Goal: Information Seeking & Learning: Find specific fact

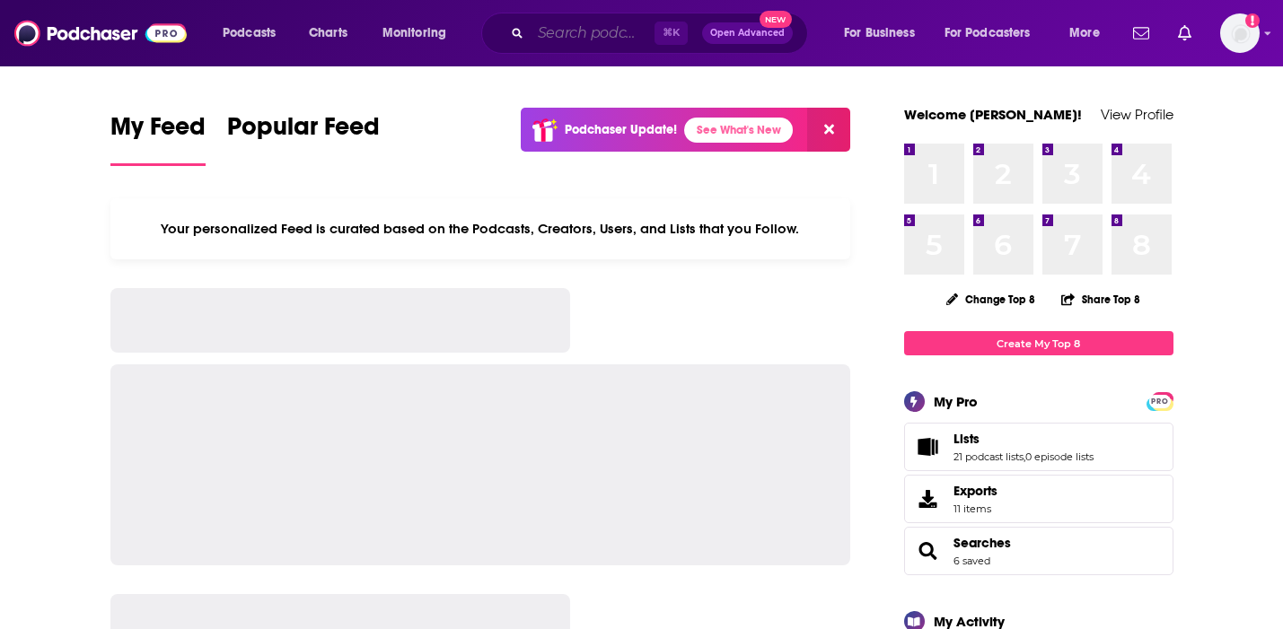
click at [571, 40] on input "Search podcasts, credits, & more..." at bounding box center [593, 33] width 124 height 29
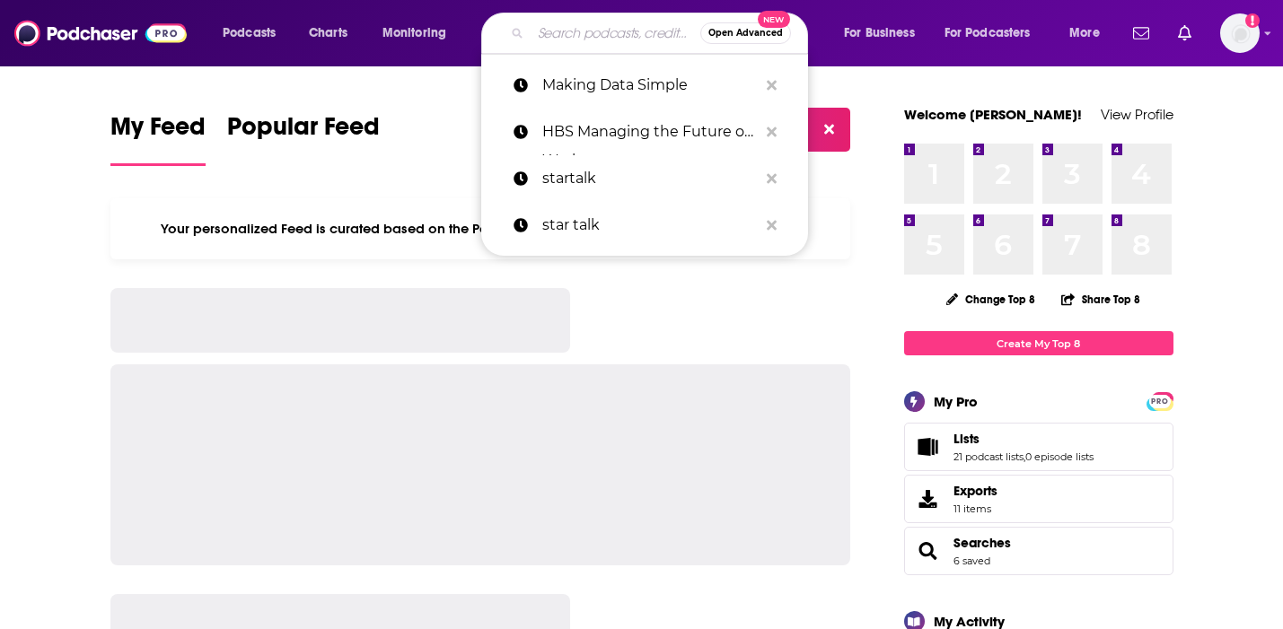
paste input "Mind Your Business"
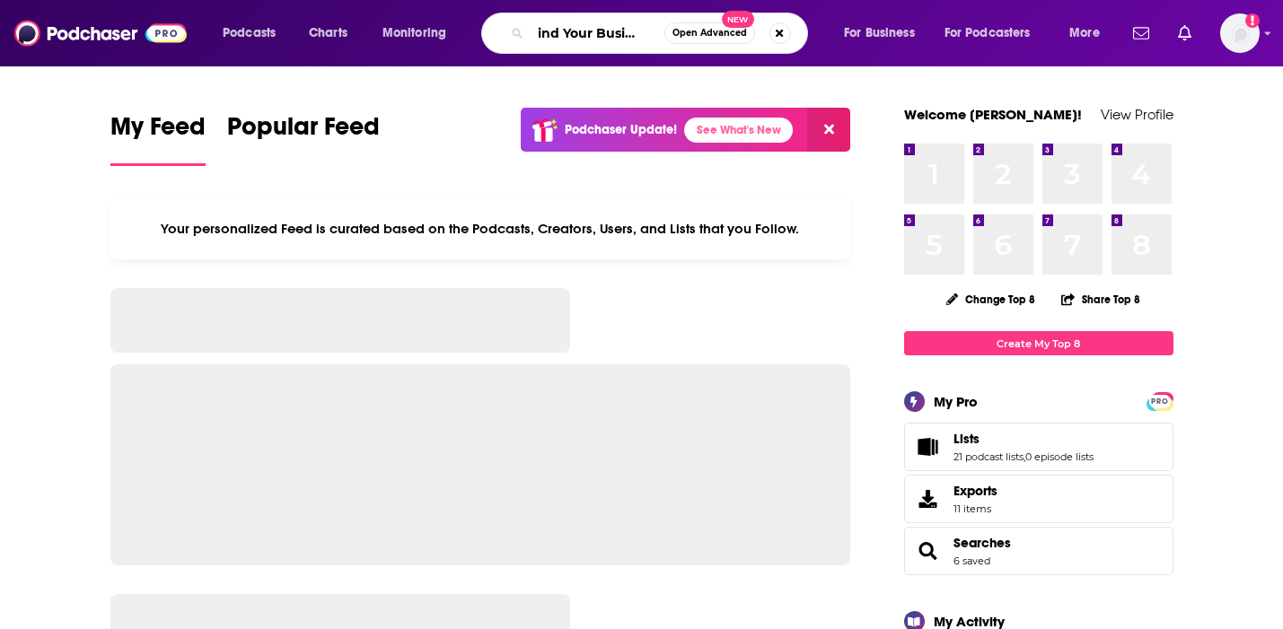
type input "Mind Your Business"
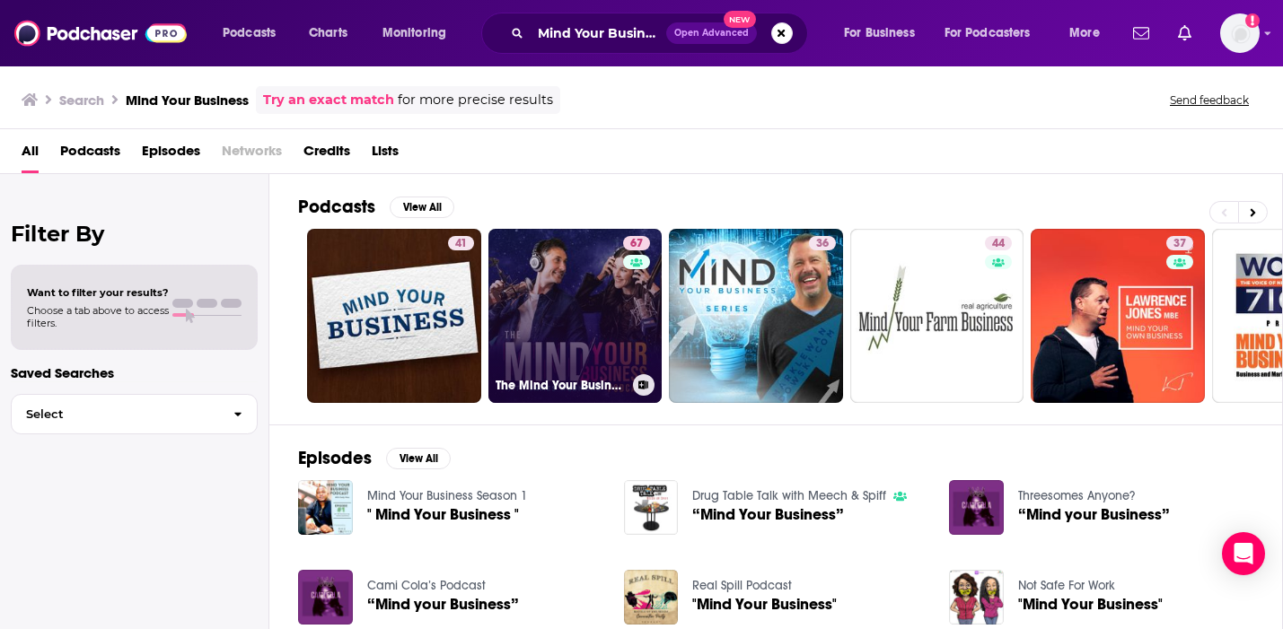
click at [534, 312] on link "67 The Mind Your Business Podcast" at bounding box center [575, 316] width 174 height 174
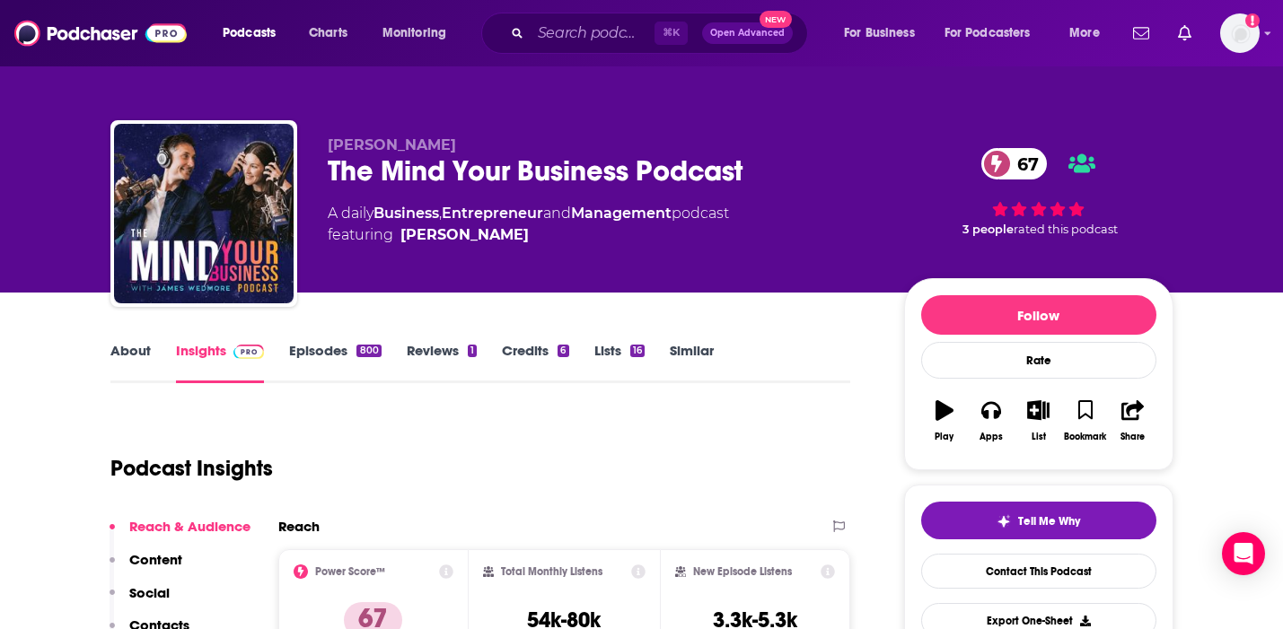
scroll to position [76, 0]
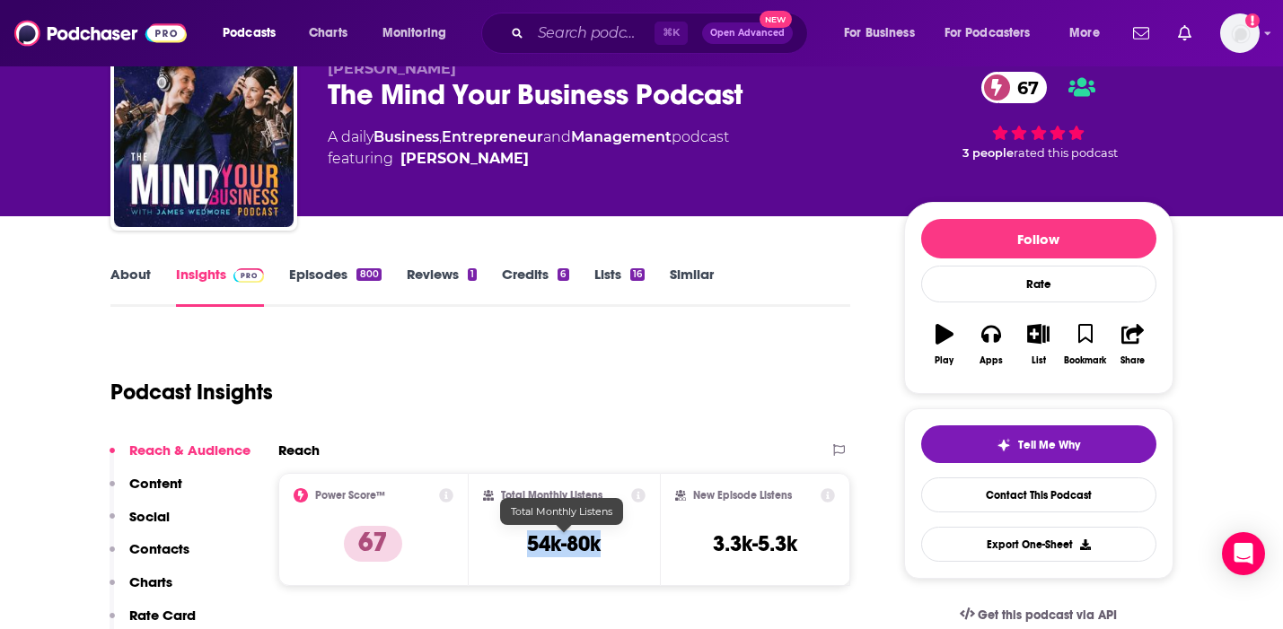
drag, startPoint x: 606, startPoint y: 532, endPoint x: 525, endPoint y: 536, distance: 80.9
click at [525, 536] on div "Total Monthly Listens 54k-80k" at bounding box center [564, 529] width 163 height 83
copy h3 "54k-80k"
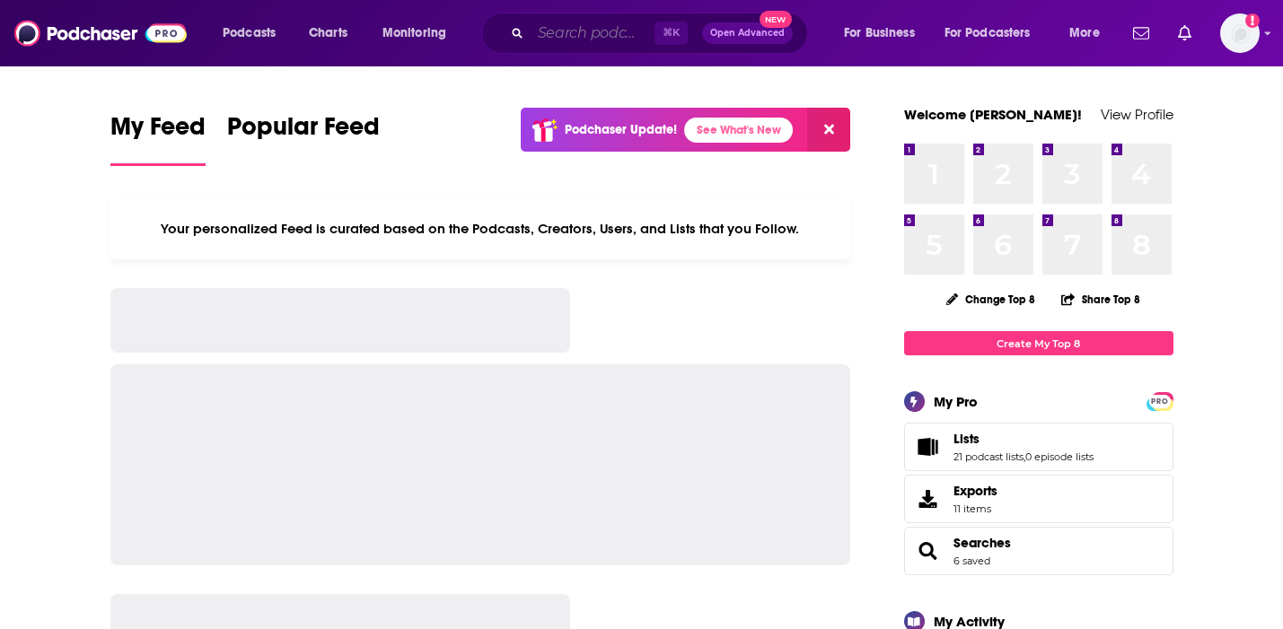
drag, startPoint x: 0, startPoint y: 0, endPoint x: 545, endPoint y: 40, distance: 546.5
click at [545, 40] on input "Search podcasts, credits, & more..." at bounding box center [593, 33] width 124 height 29
paste input "The Brain & Brand Show"
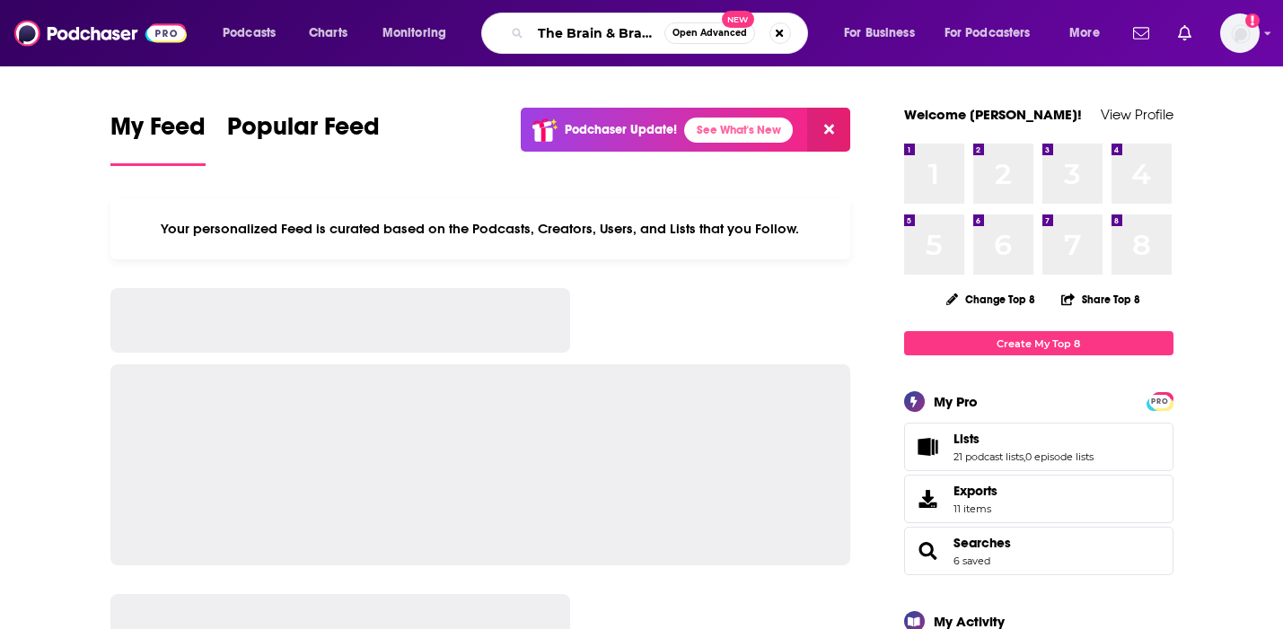
scroll to position [0, 42]
type input "The Brain & Brand Show"
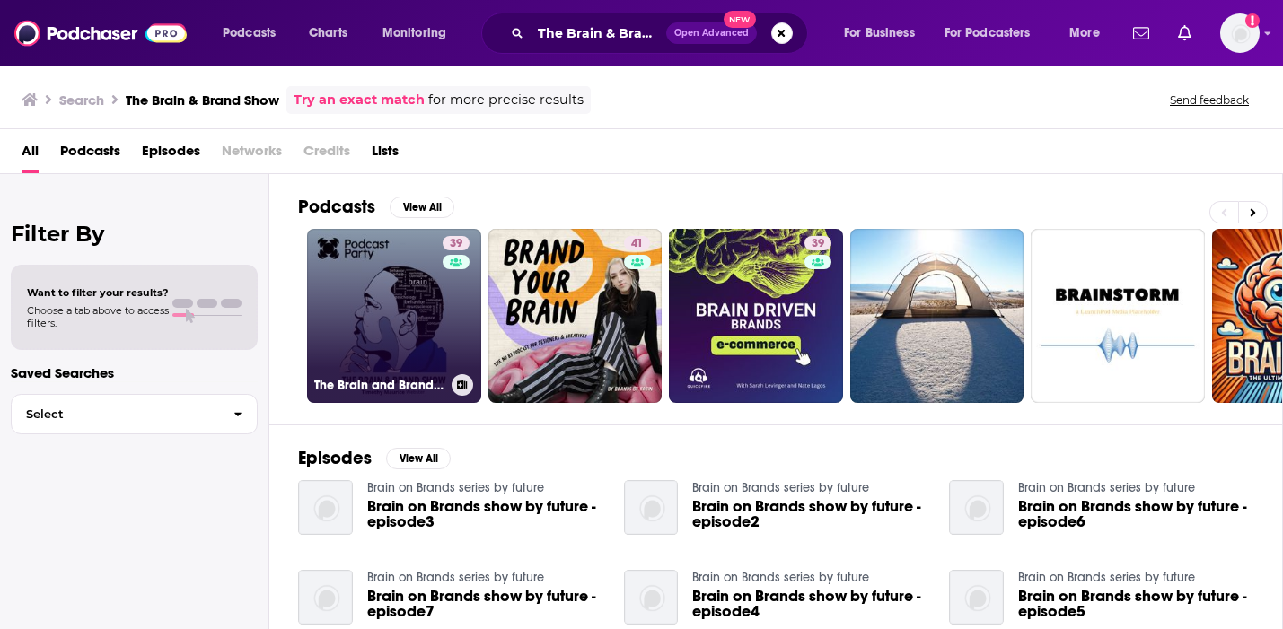
click at [358, 325] on link "39 The Brain and Brand Show" at bounding box center [394, 316] width 174 height 174
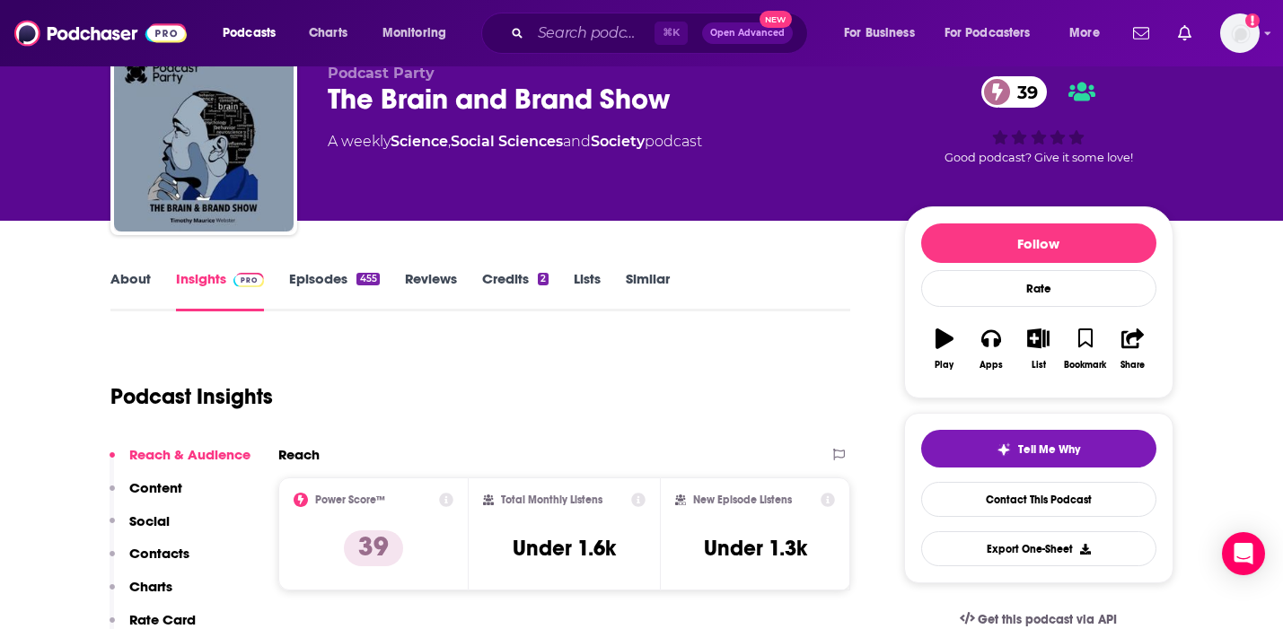
scroll to position [81, 0]
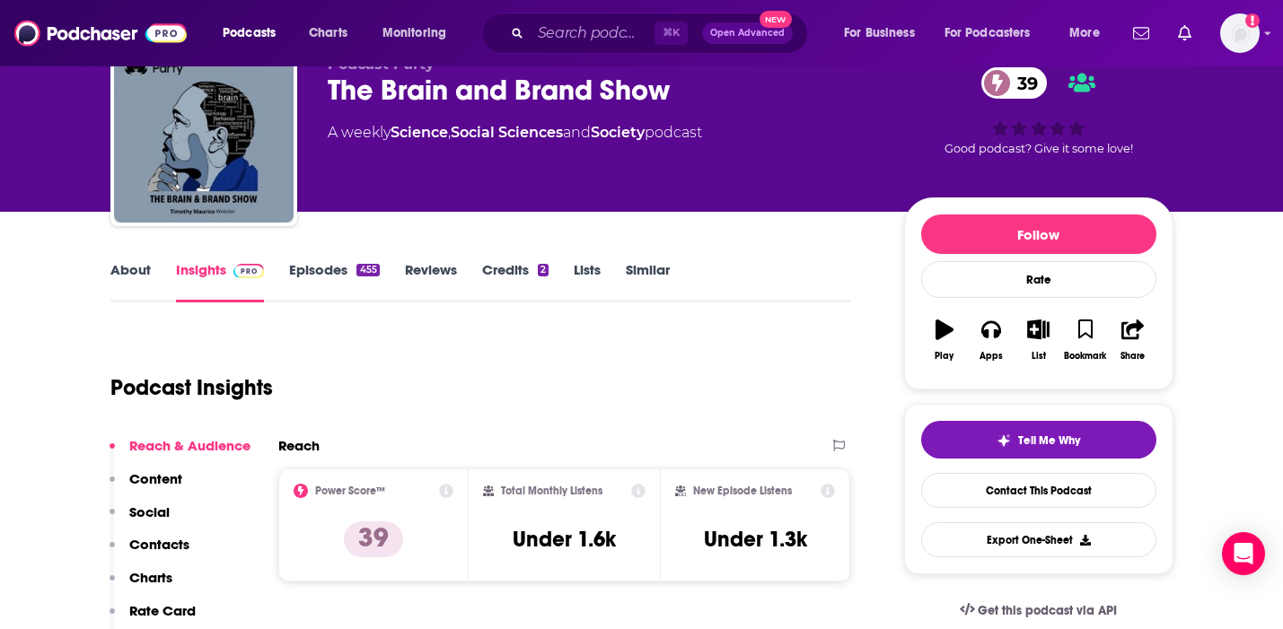
click at [146, 277] on link "About" at bounding box center [130, 281] width 40 height 41
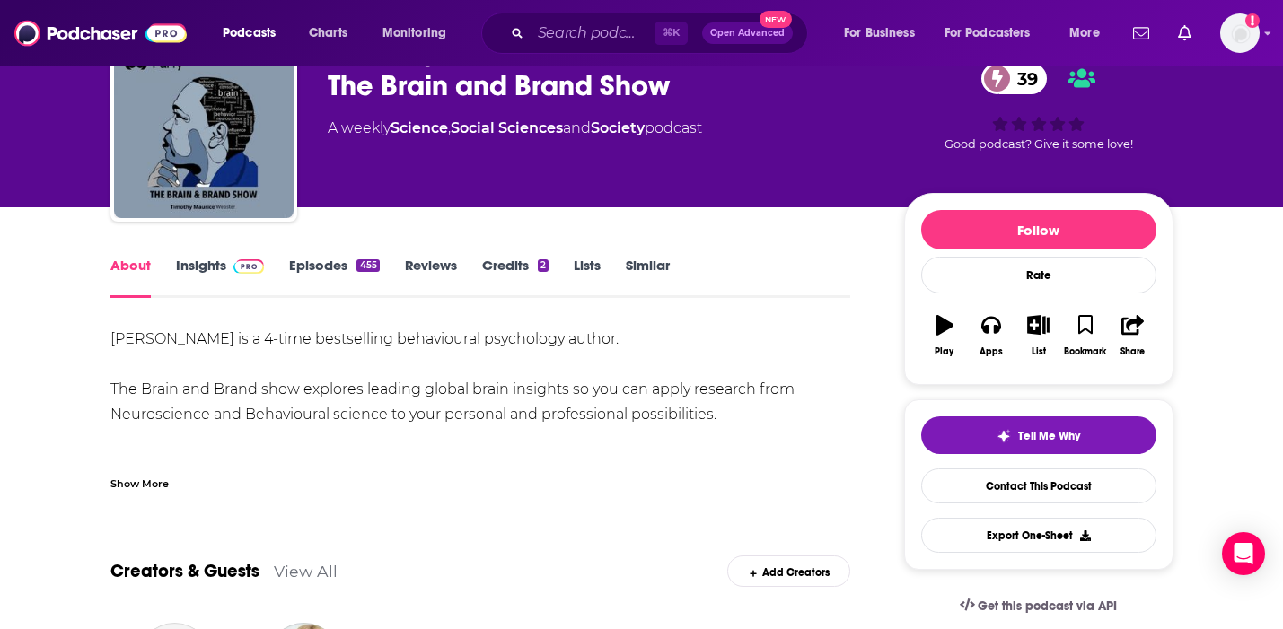
click at [143, 488] on div "Show More" at bounding box center [139, 482] width 58 height 17
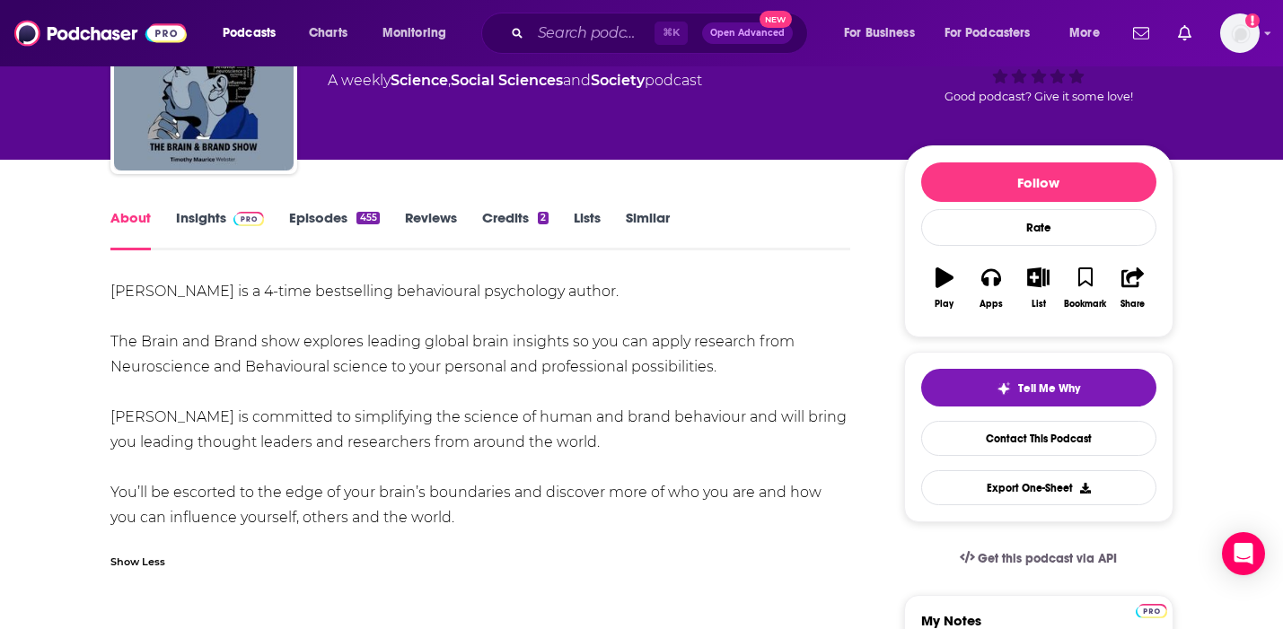
scroll to position [136, 0]
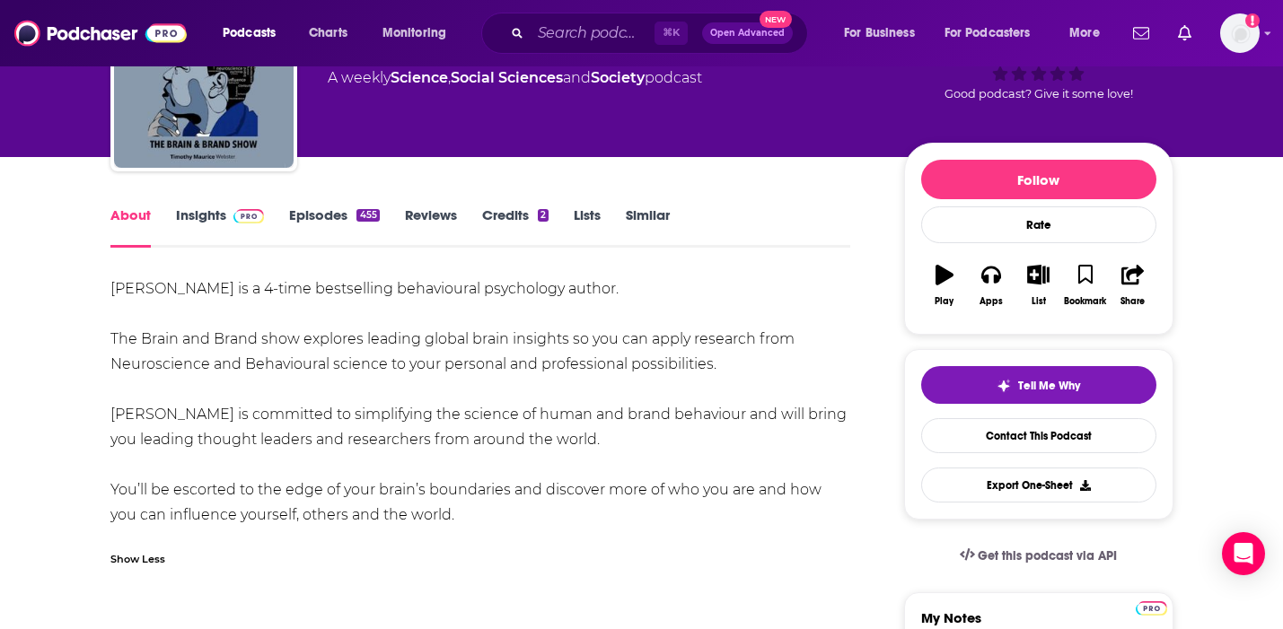
drag, startPoint x: 432, startPoint y: 510, endPoint x: 86, endPoint y: 286, distance: 411.7
copy div "Timothy Maurice Webster is a 4-time bestselling behavioural psychology author. …"
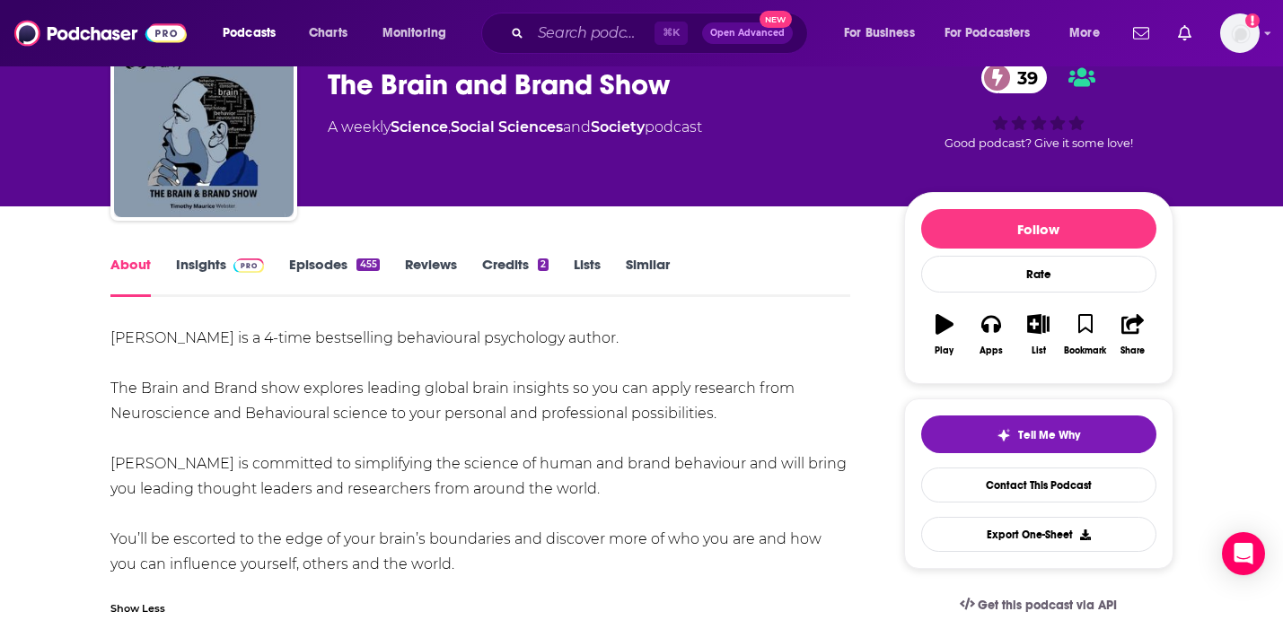
scroll to position [60, 0]
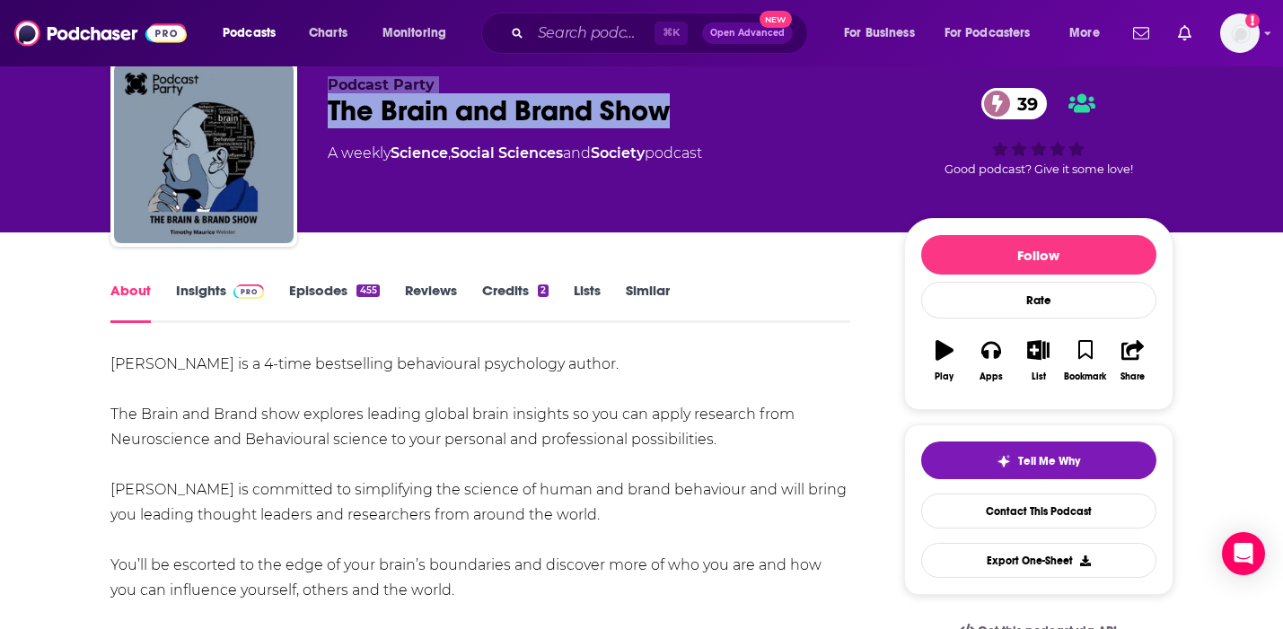
drag, startPoint x: 674, startPoint y: 121, endPoint x: 277, endPoint y: 104, distance: 398.1
click at [277, 104] on div "Podcast Party The Brain and Brand Show 39 A weekly Science , Social Sciences an…" at bounding box center [641, 157] width 1063 height 194
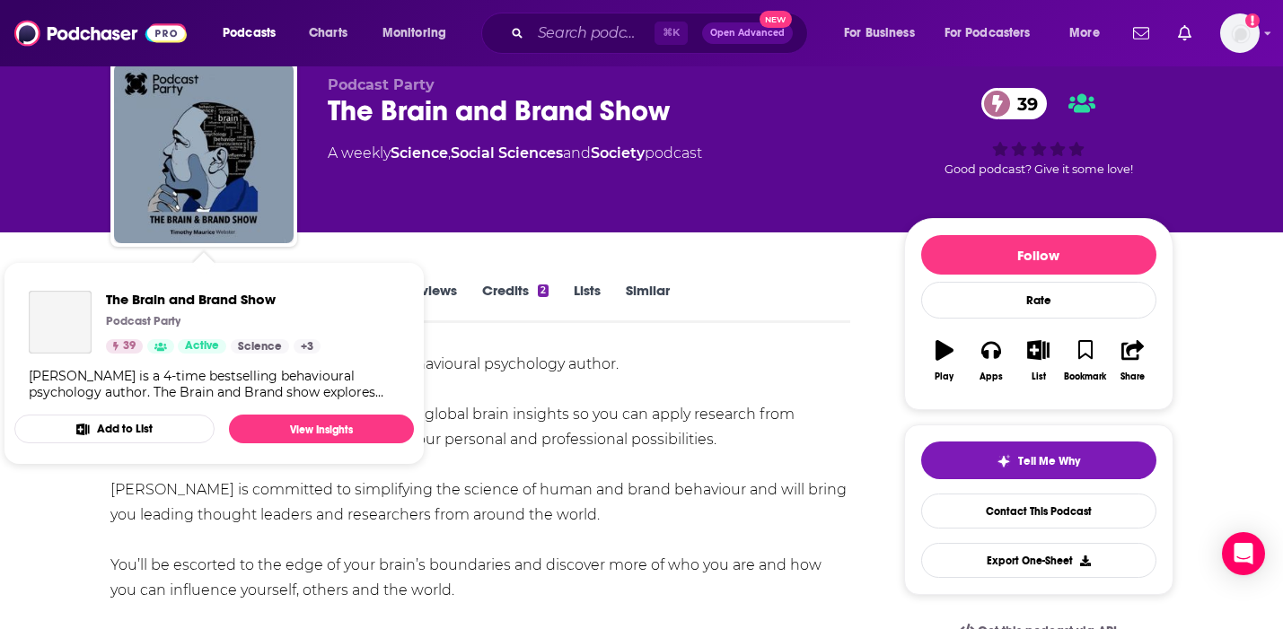
click at [324, 119] on div "Podcast Party The Brain and Brand Show 39 A weekly Science , Social Sciences an…" at bounding box center [641, 157] width 1063 height 194
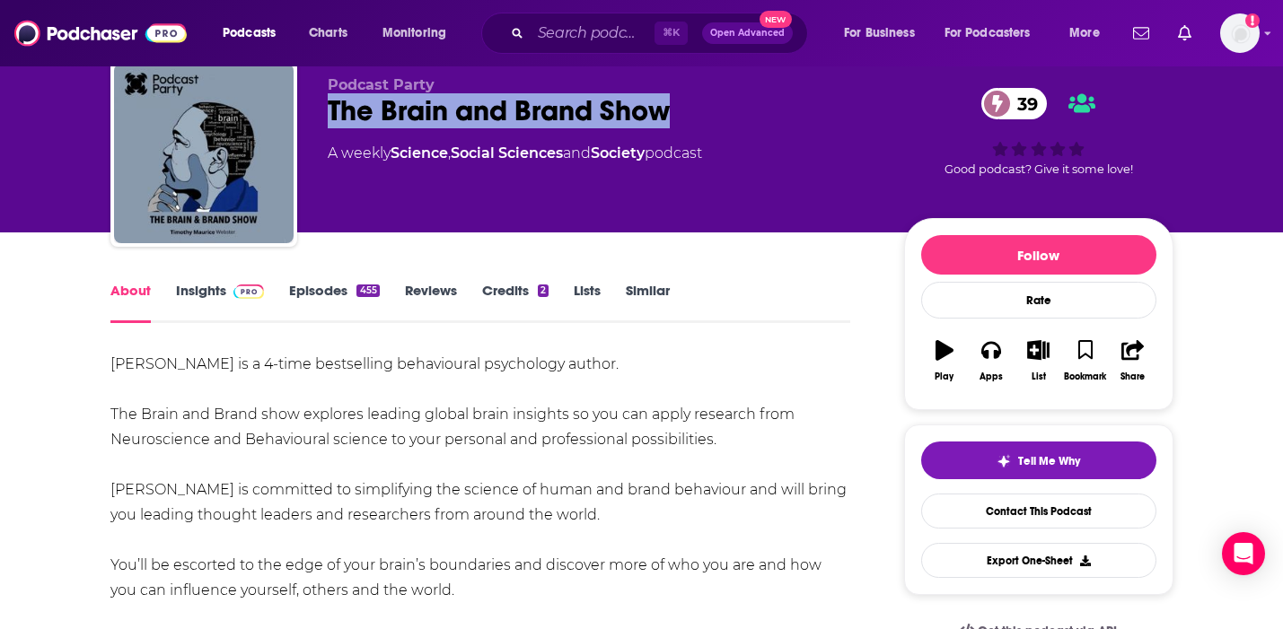
drag, startPoint x: 672, startPoint y: 102, endPoint x: 311, endPoint y: 109, distance: 361.0
click at [311, 109] on div "Podcast Party The Brain and Brand Show 39 A weekly Science , Social Sciences an…" at bounding box center [641, 157] width 1063 height 194
copy h1 "The Brain and Brand Show"
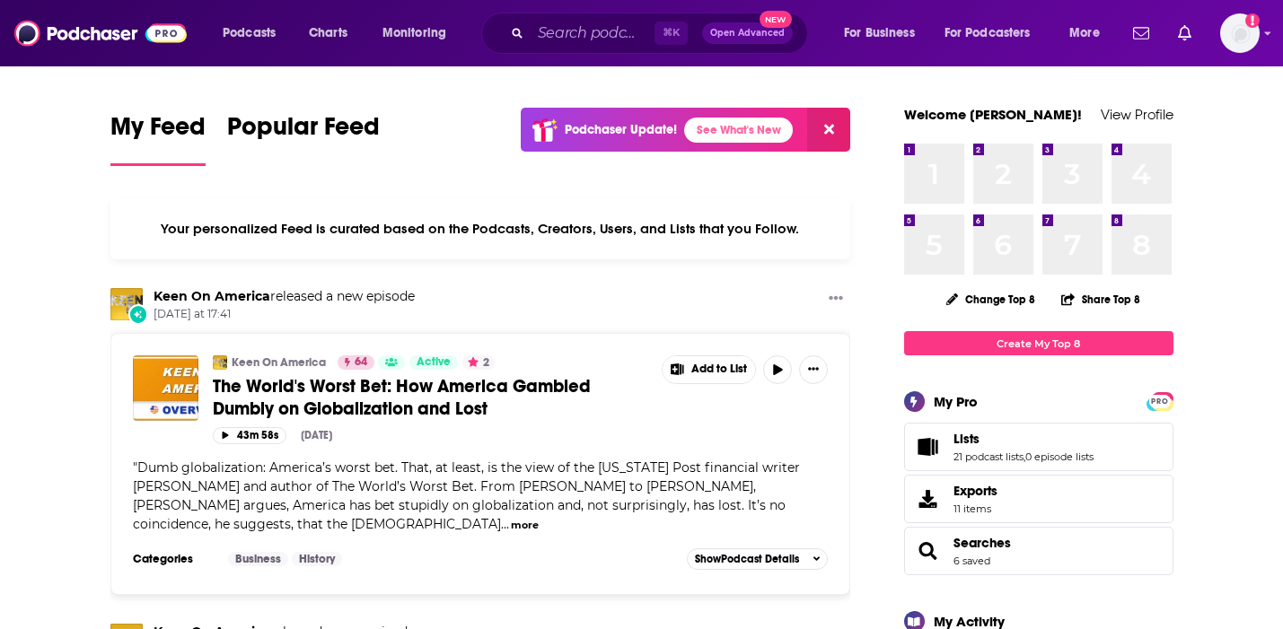
click at [576, 18] on div "⌘ K Open Advanced New" at bounding box center [644, 33] width 327 height 41
click at [576, 31] on input "Search podcasts, credits, & more..." at bounding box center [593, 33] width 124 height 29
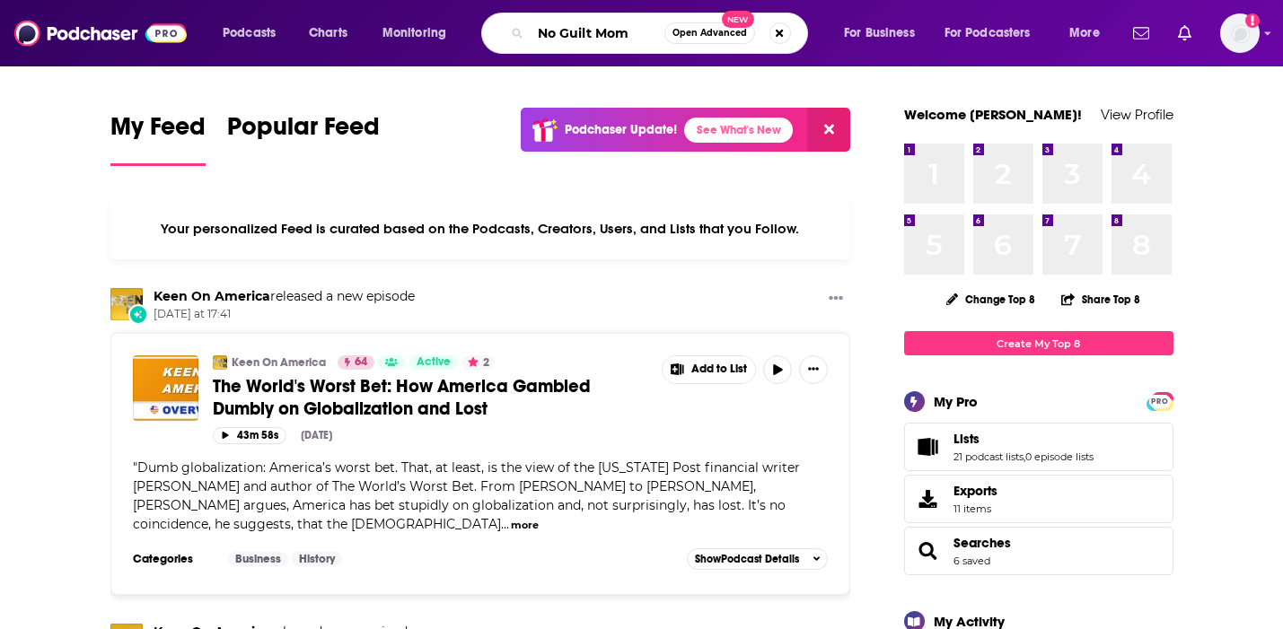
type input "No Guilt Mom"
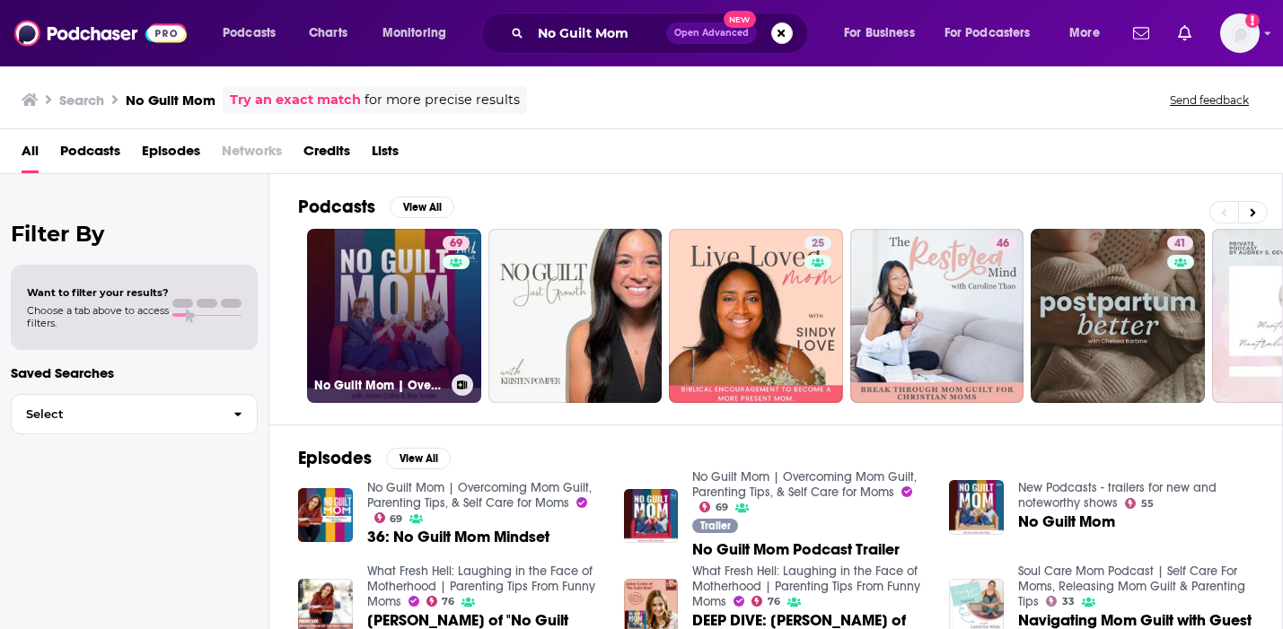
click at [368, 247] on link "69 No Guilt Mom | Overcoming Mom Guilt, Parenting Tips, & Self Care for Moms" at bounding box center [394, 316] width 174 height 174
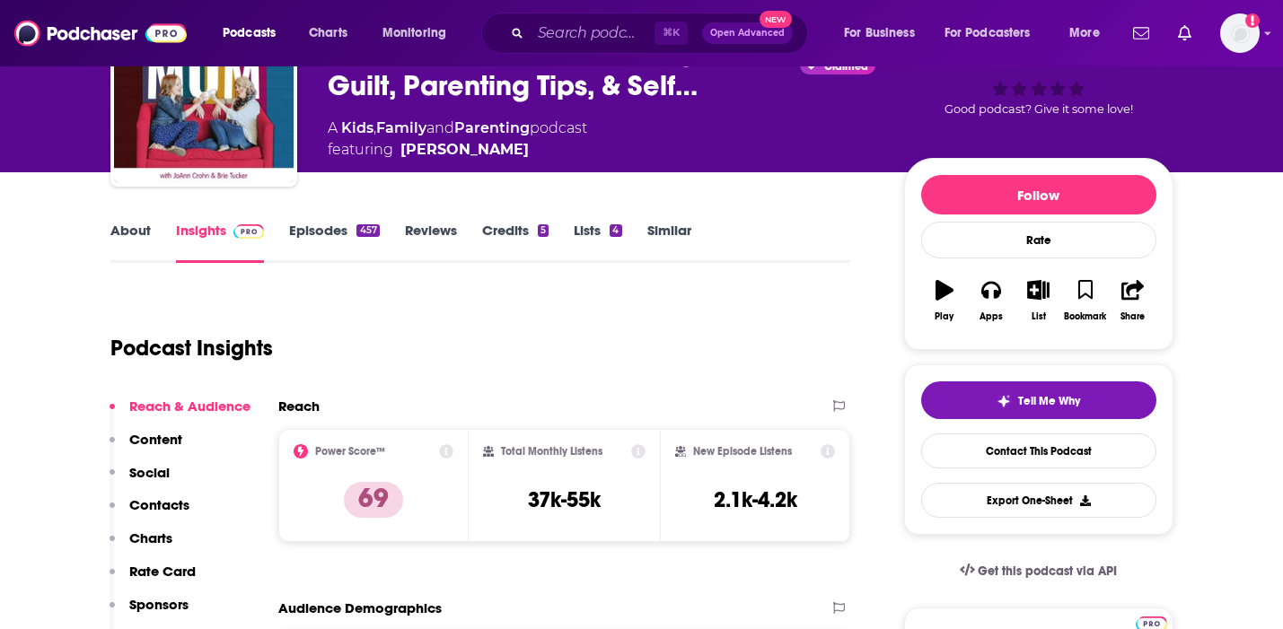
scroll to position [122, 0]
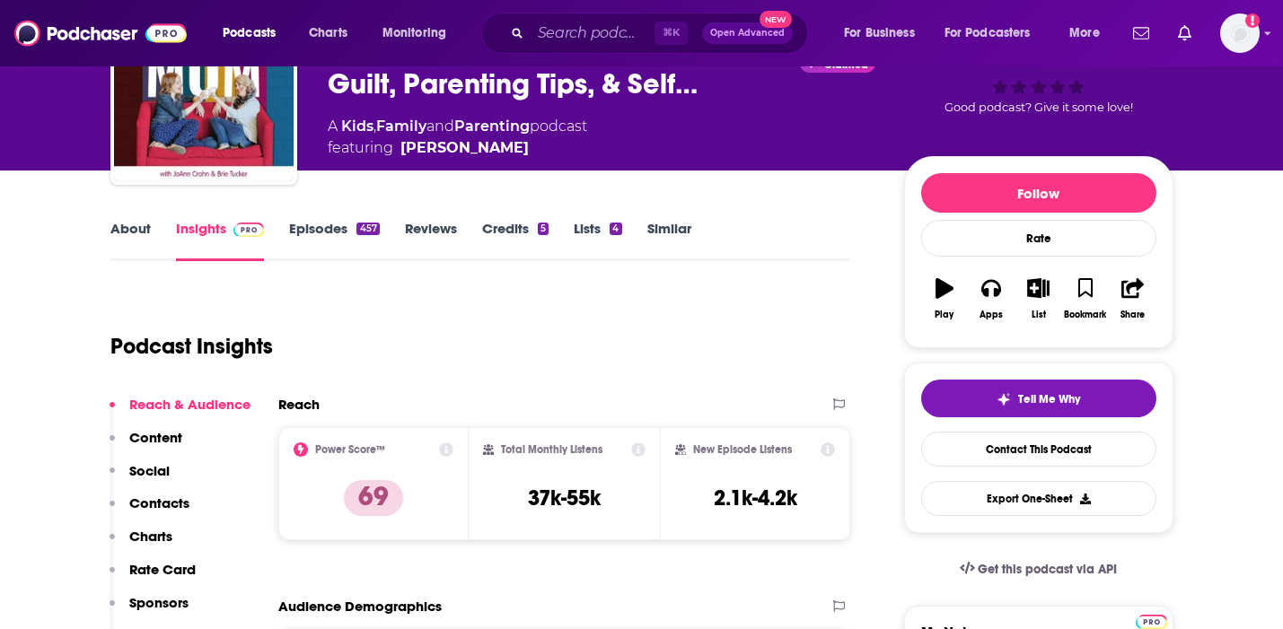
click at [123, 231] on link "About" at bounding box center [130, 240] width 40 height 41
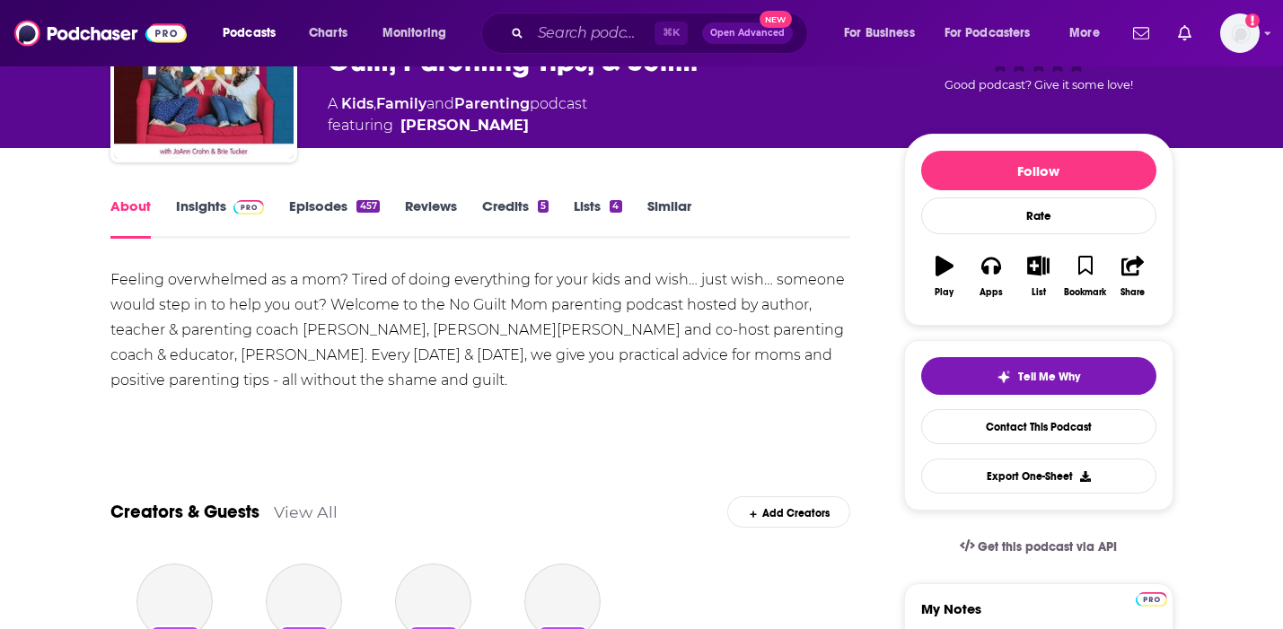
scroll to position [165, 0]
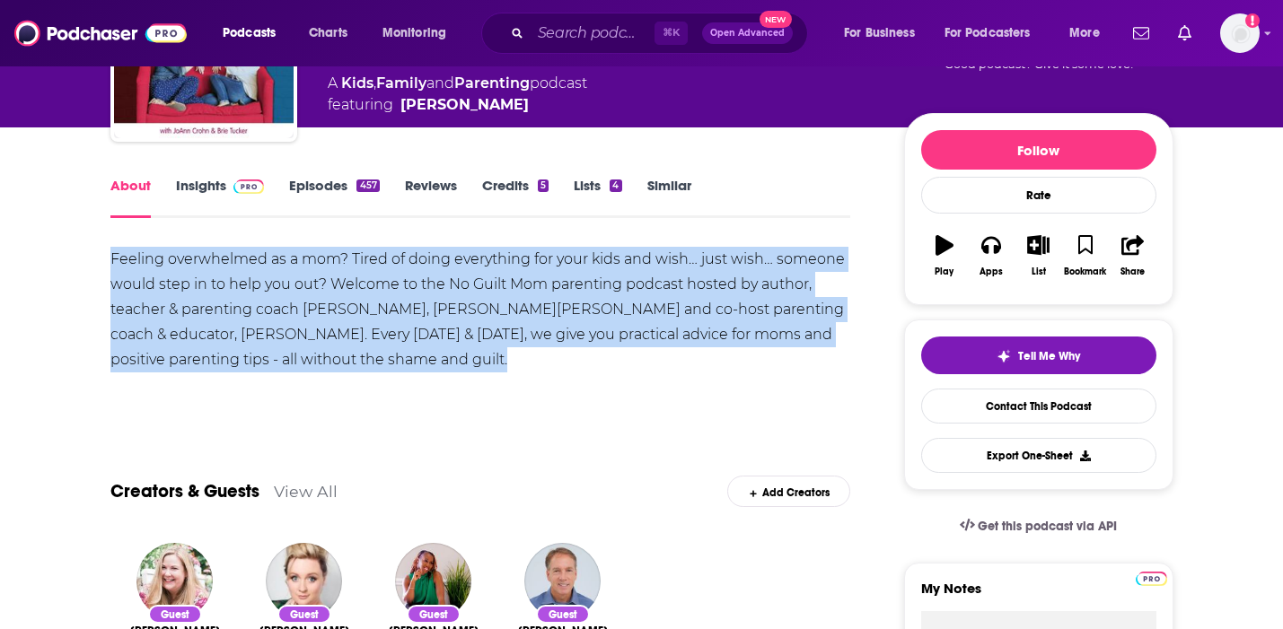
drag, startPoint x: 329, startPoint y: 376, endPoint x: 112, endPoint y: 258, distance: 246.7
click at [112, 258] on div "Feeling overwhelmed as a mom? Tired of doing everything for your kids and wish……" at bounding box center [480, 329] width 741 height 164
copy div "Feeling overwhelmed as a mom? Tired of doing everything for your kids and wish……"
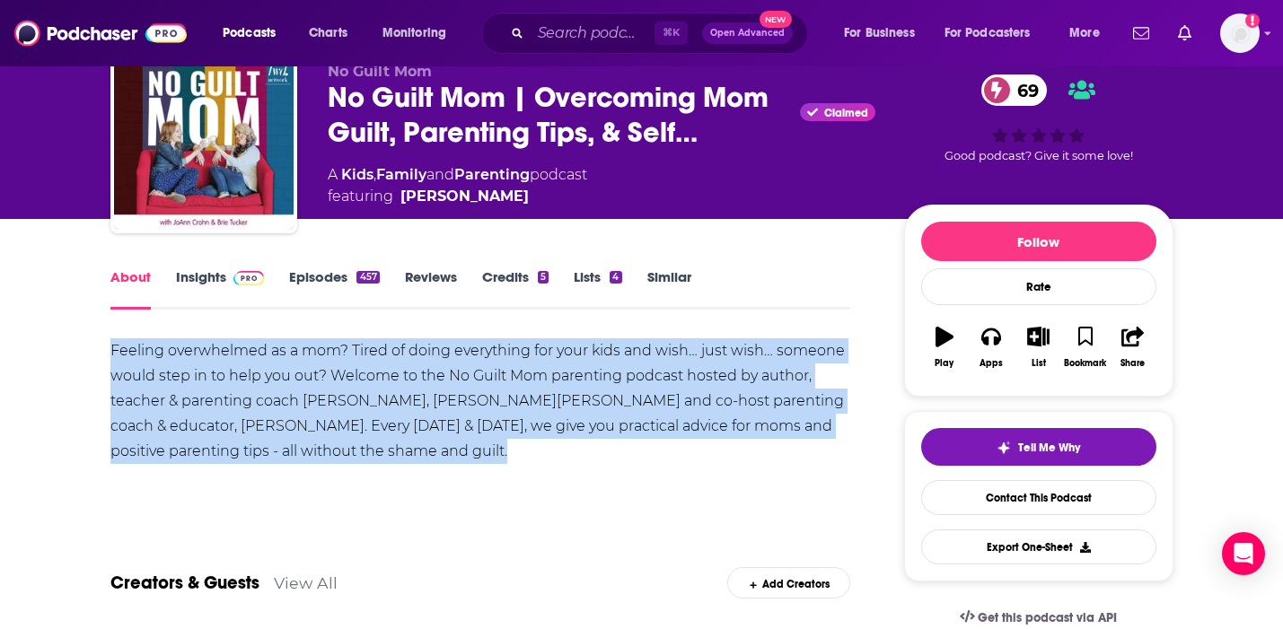
scroll to position [0, 0]
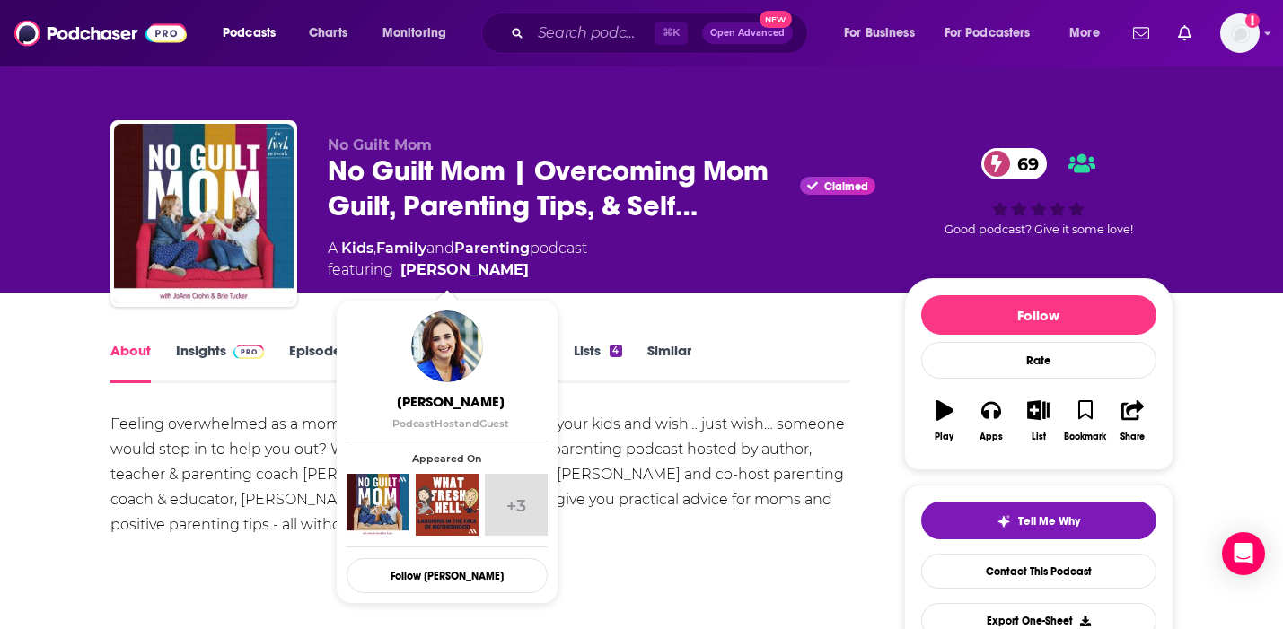
click at [497, 276] on span "featuring [PERSON_NAME]" at bounding box center [458, 271] width 260 height 22
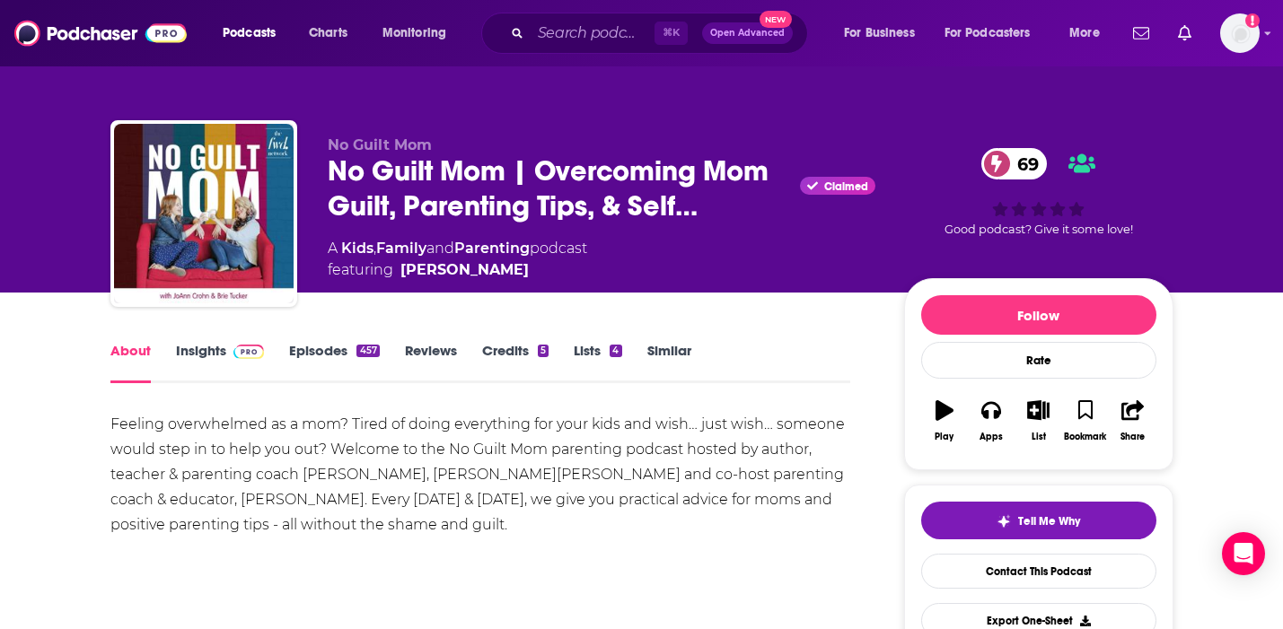
click at [496, 274] on span "featuring [PERSON_NAME]" at bounding box center [458, 271] width 260 height 22
click at [462, 277] on link "[PERSON_NAME]" at bounding box center [464, 271] width 128 height 22
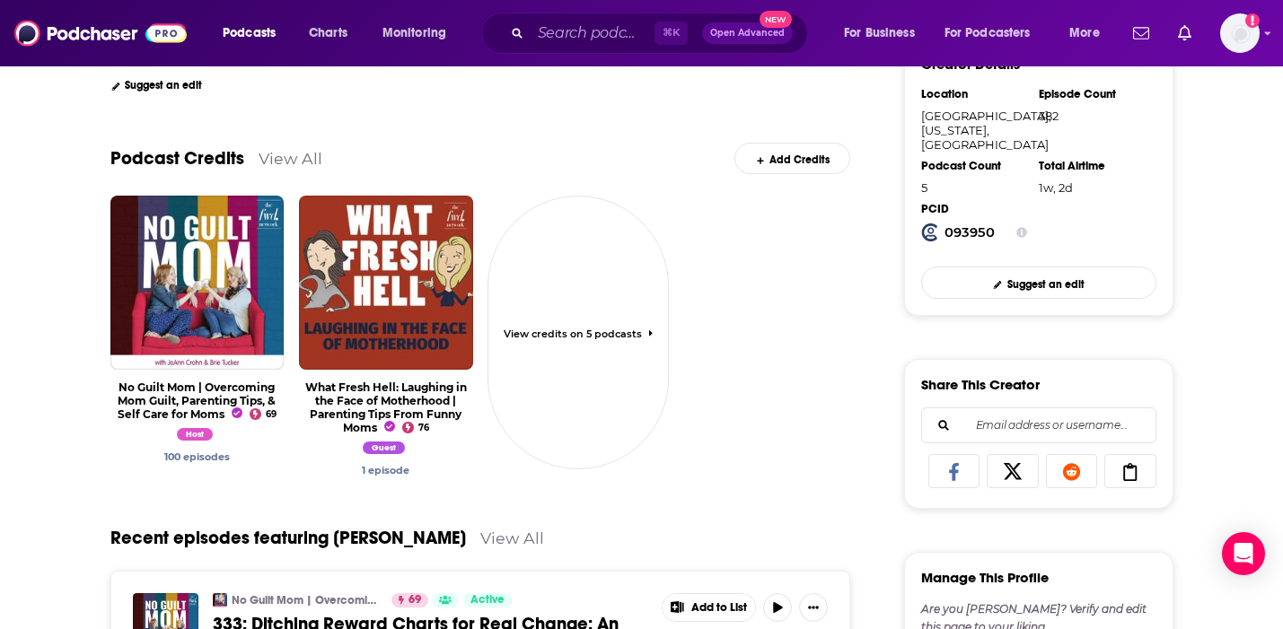
scroll to position [446, 0]
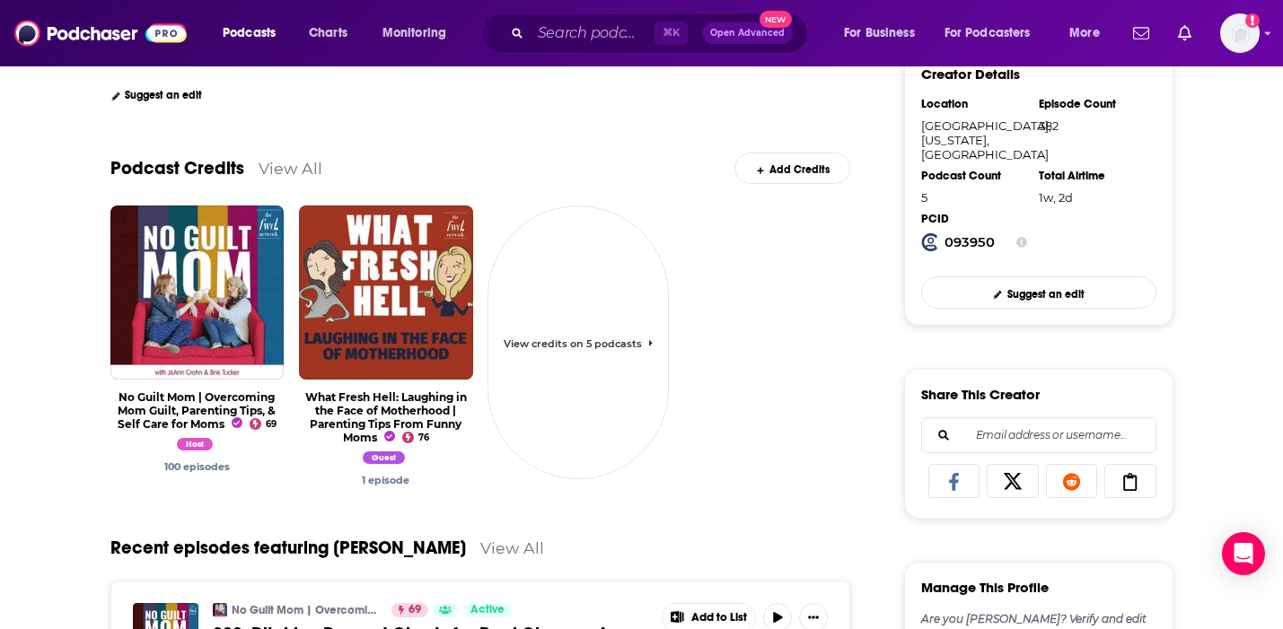
click at [587, 350] on span "View credits on 5 podcasts" at bounding box center [573, 344] width 138 height 13
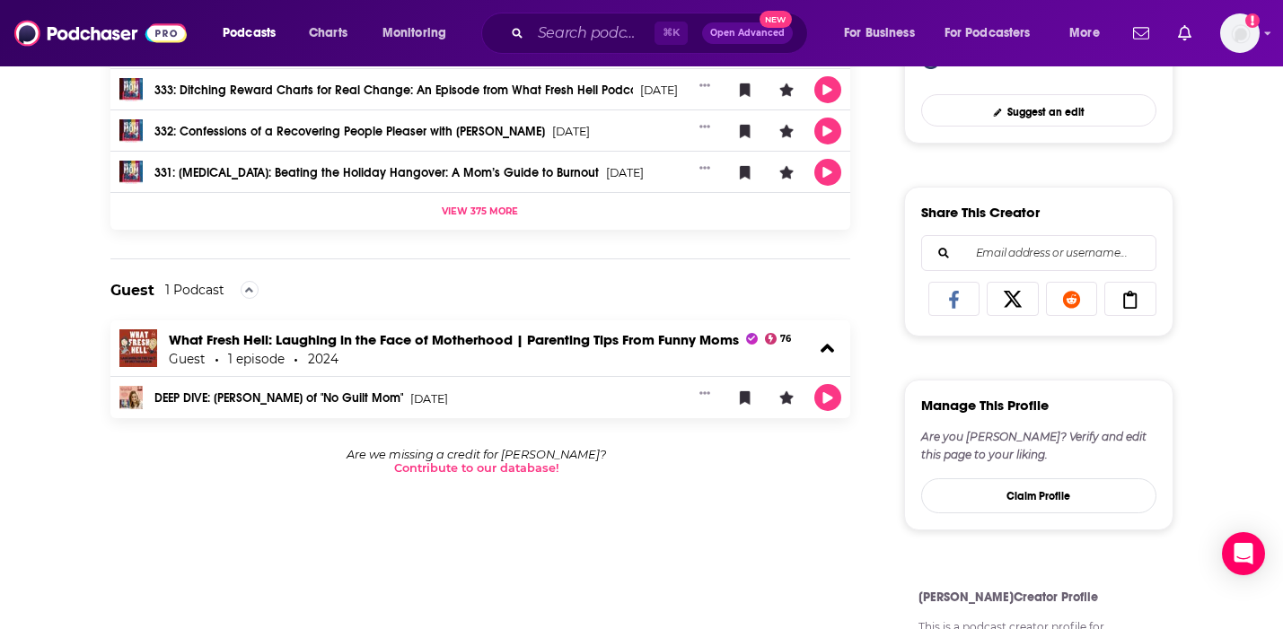
scroll to position [634, 0]
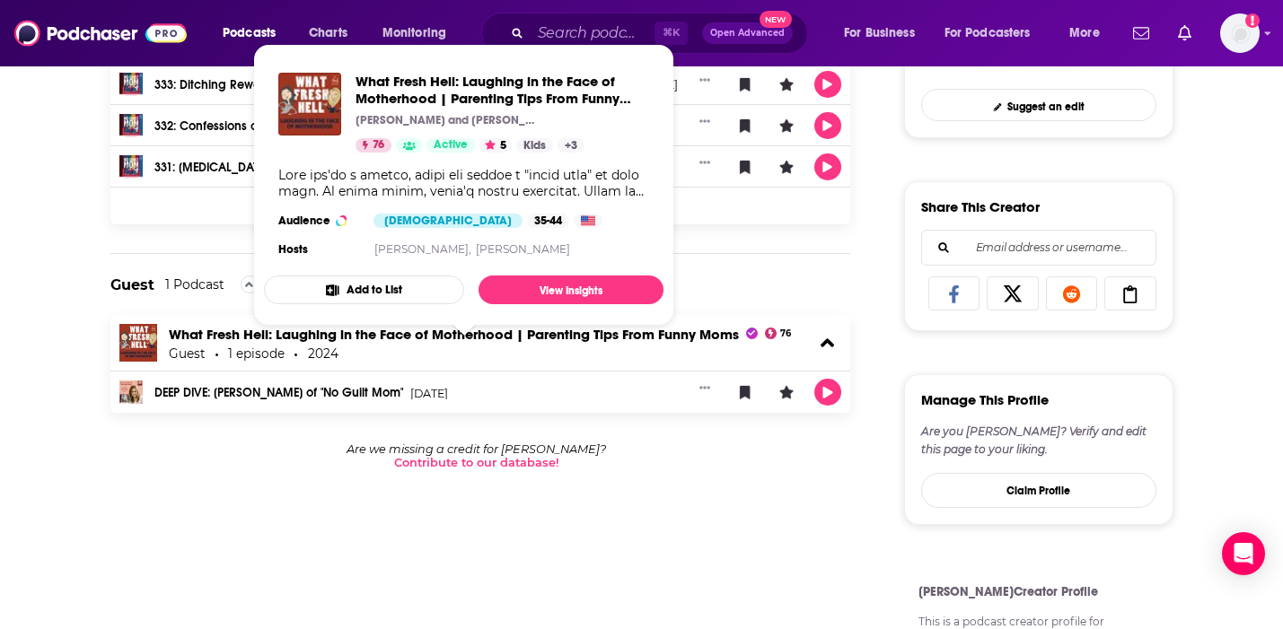
click at [568, 333] on span "What Fresh Hell: Laughing in the Face of Motherhood | Parenting Tips From Funny…" at bounding box center [463, 184] width 421 height 303
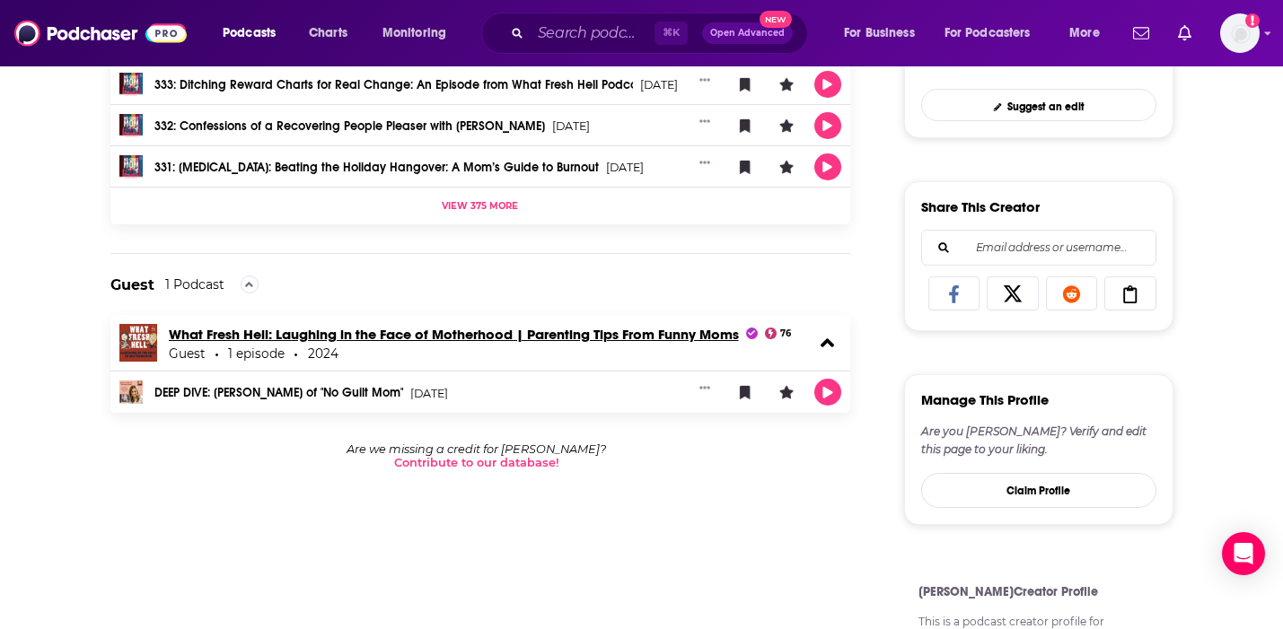
click at [444, 326] on div "Podcasts Charts Monitoring ⌘ K Open Advanced New For Business For Podcasters Mo…" at bounding box center [641, 136] width 1283 height 1540
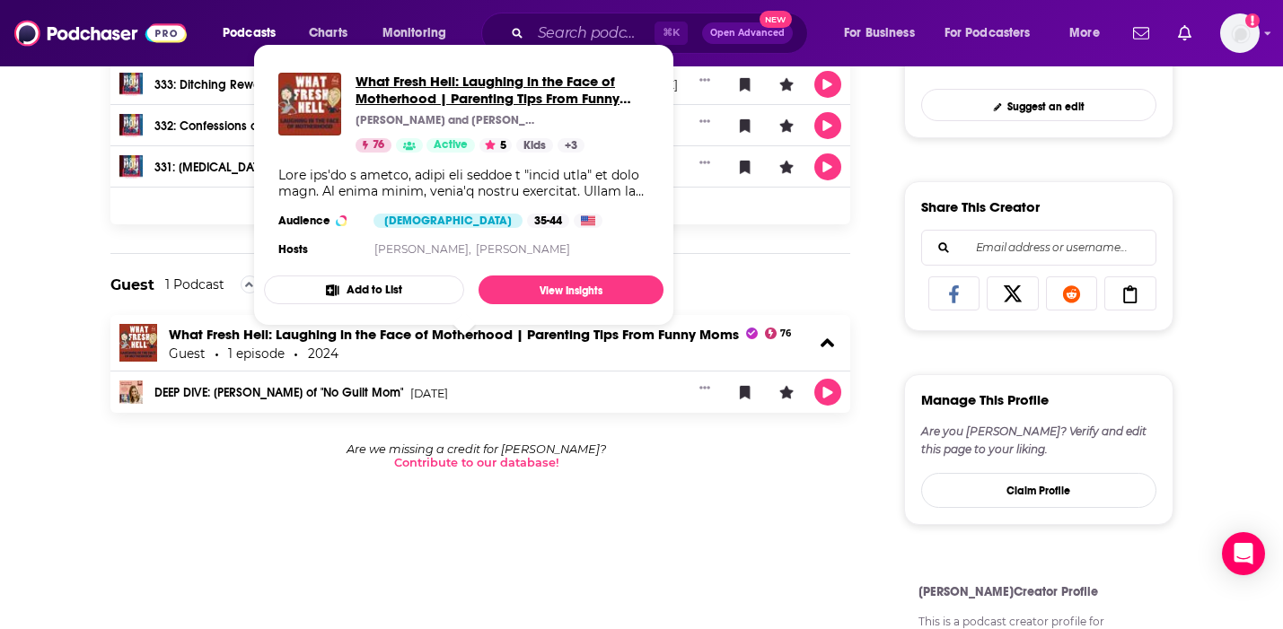
click at [429, 78] on span "What Fresh Hell: Laughing in the Face of Motherhood | Parenting Tips From Funny…" at bounding box center [488, 98] width 264 height 51
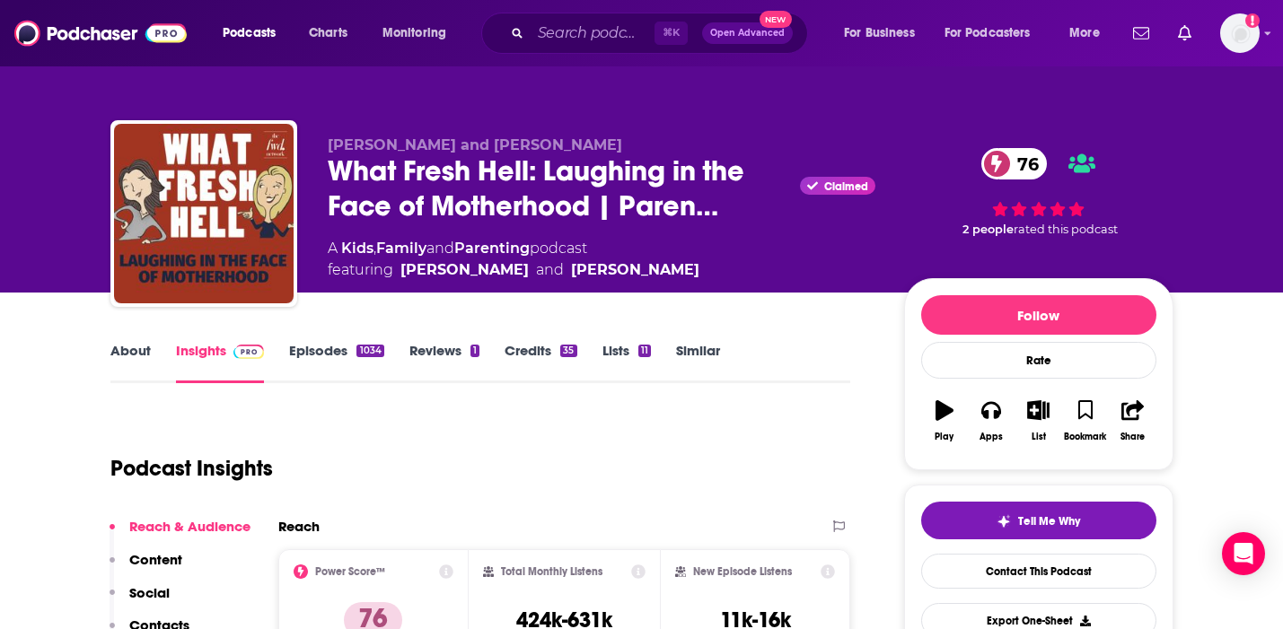
click at [122, 347] on link "About" at bounding box center [130, 362] width 40 height 41
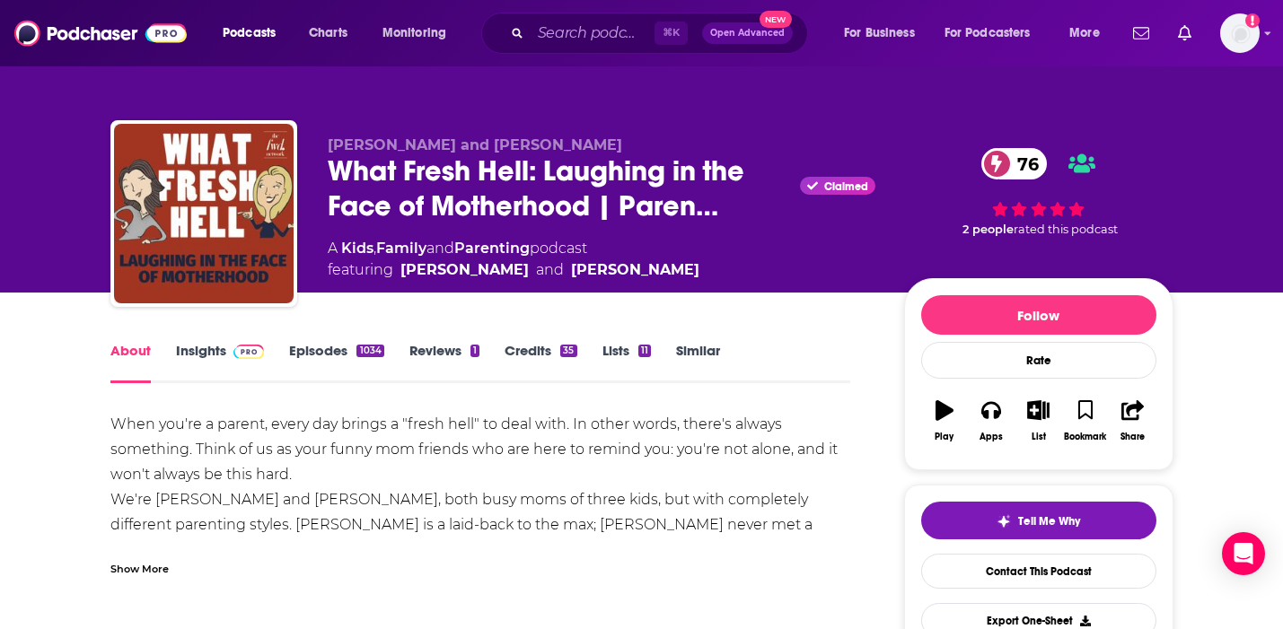
click at [197, 349] on link "Insights" at bounding box center [220, 362] width 89 height 41
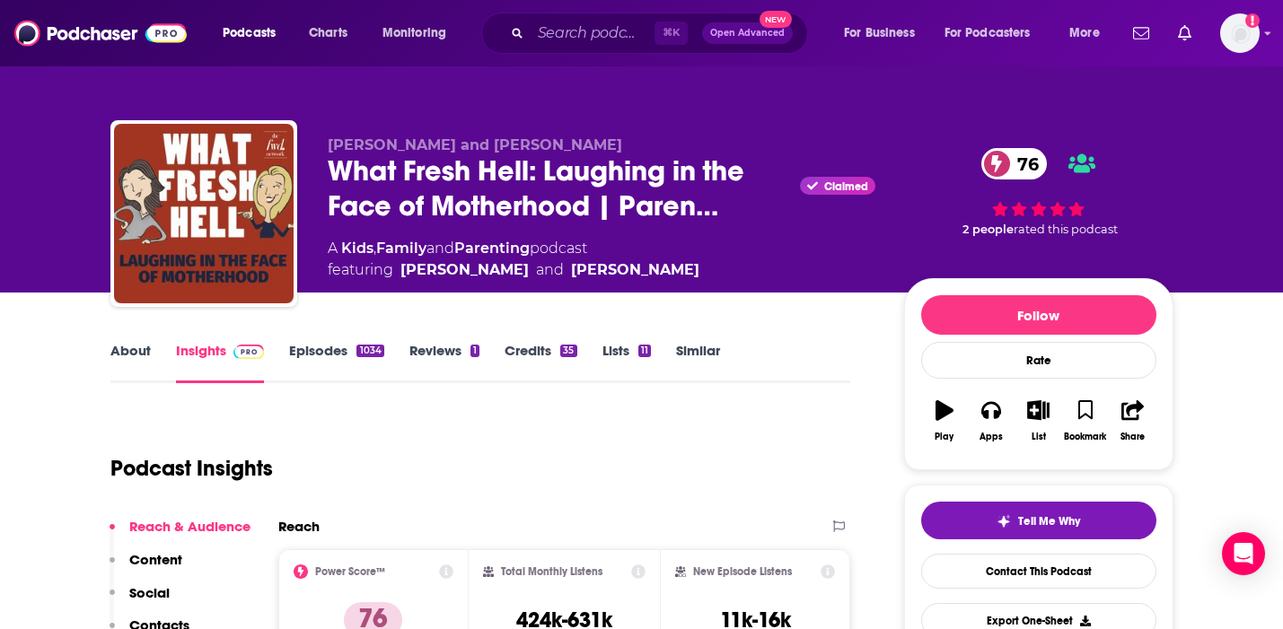
scroll to position [180, 0]
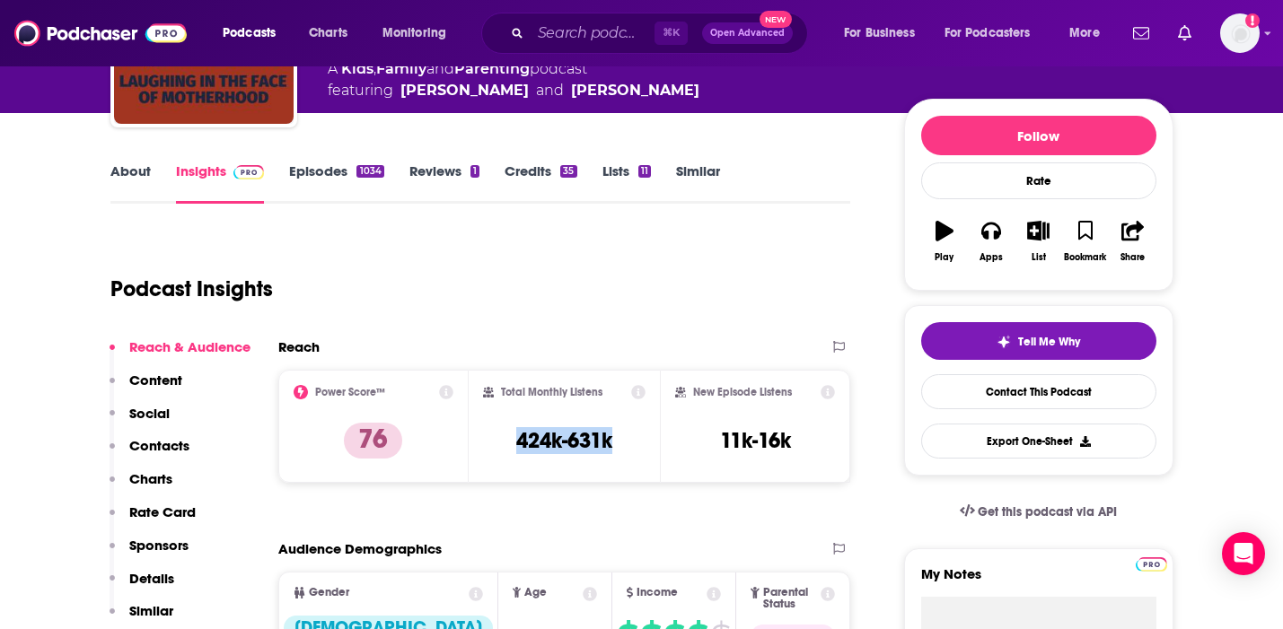
drag, startPoint x: 627, startPoint y: 446, endPoint x: 489, endPoint y: 444, distance: 137.4
click at [492, 444] on div "Total Monthly Listens 424k-631k" at bounding box center [564, 426] width 163 height 83
copy h3 "424k-631k"
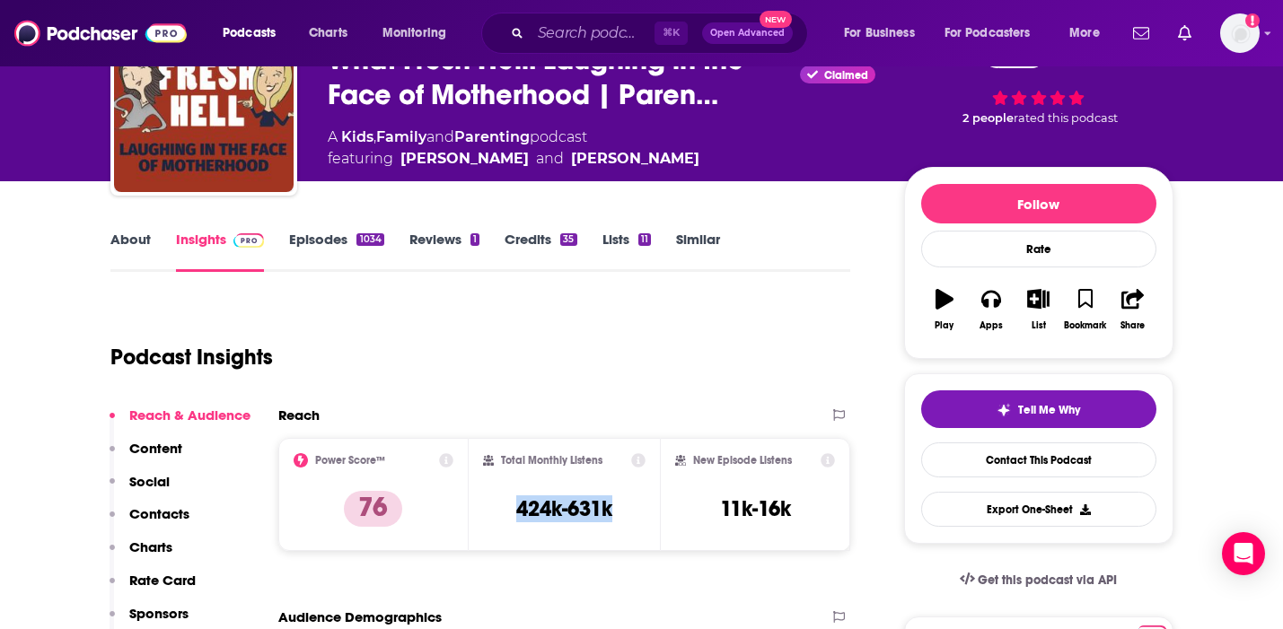
scroll to position [0, 0]
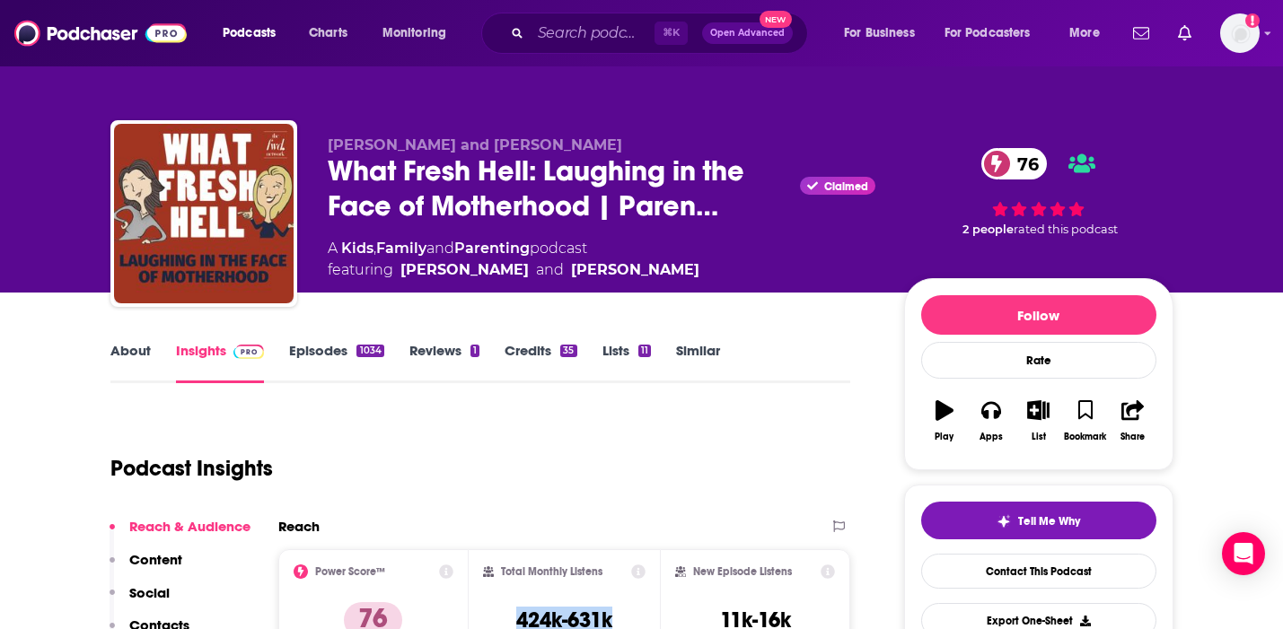
drag, startPoint x: 632, startPoint y: 277, endPoint x: 401, endPoint y: 274, distance: 230.8
click at [402, 274] on div "A Kids , Family and Parenting podcast featuring [PERSON_NAME] and [PERSON_NAME]" at bounding box center [602, 259] width 548 height 43
copy span "[PERSON_NAME] and [PERSON_NAME]"
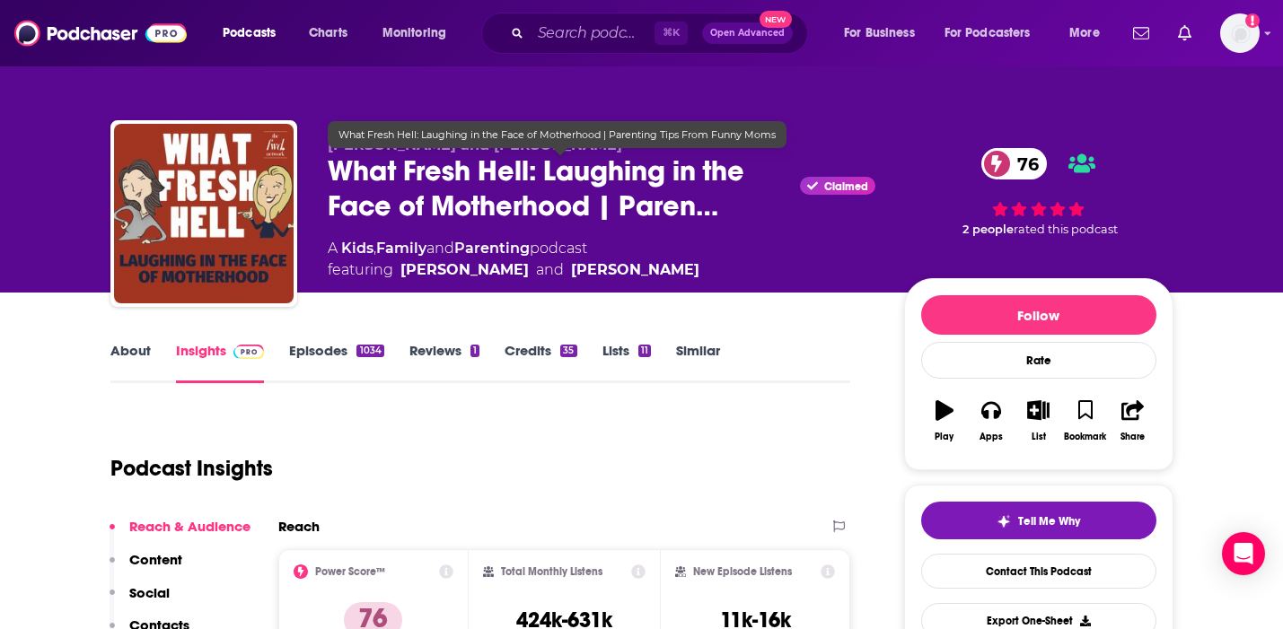
click at [420, 163] on span "What Fresh Hell: Laughing in the Face of Motherhood | Paren…" at bounding box center [561, 189] width 466 height 70
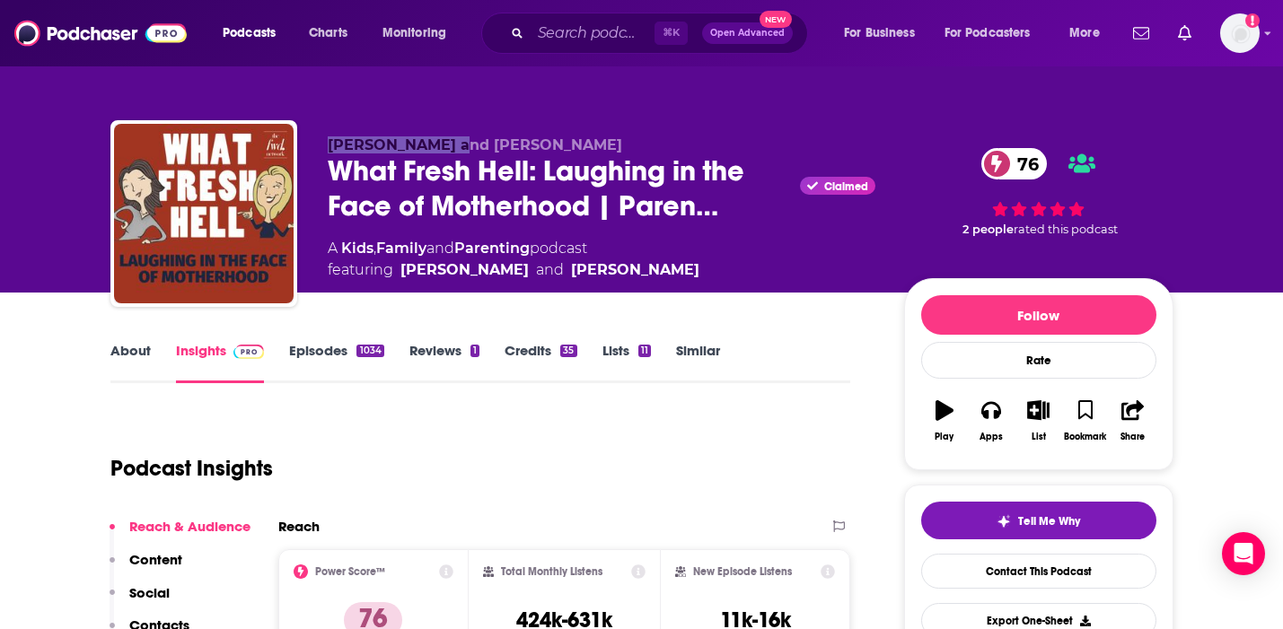
drag, startPoint x: 446, startPoint y: 149, endPoint x: 331, endPoint y: 149, distance: 114.9
click at [331, 149] on span "[PERSON_NAME] and [PERSON_NAME]" at bounding box center [475, 144] width 295 height 17
copy span "[PERSON_NAME]"
click at [667, 90] on div "[PERSON_NAME] and [PERSON_NAME] What Fresh Hell: Laughing in the Face of Mother…" at bounding box center [641, 146] width 1149 height 293
copy span "[PERSON_NAME]"
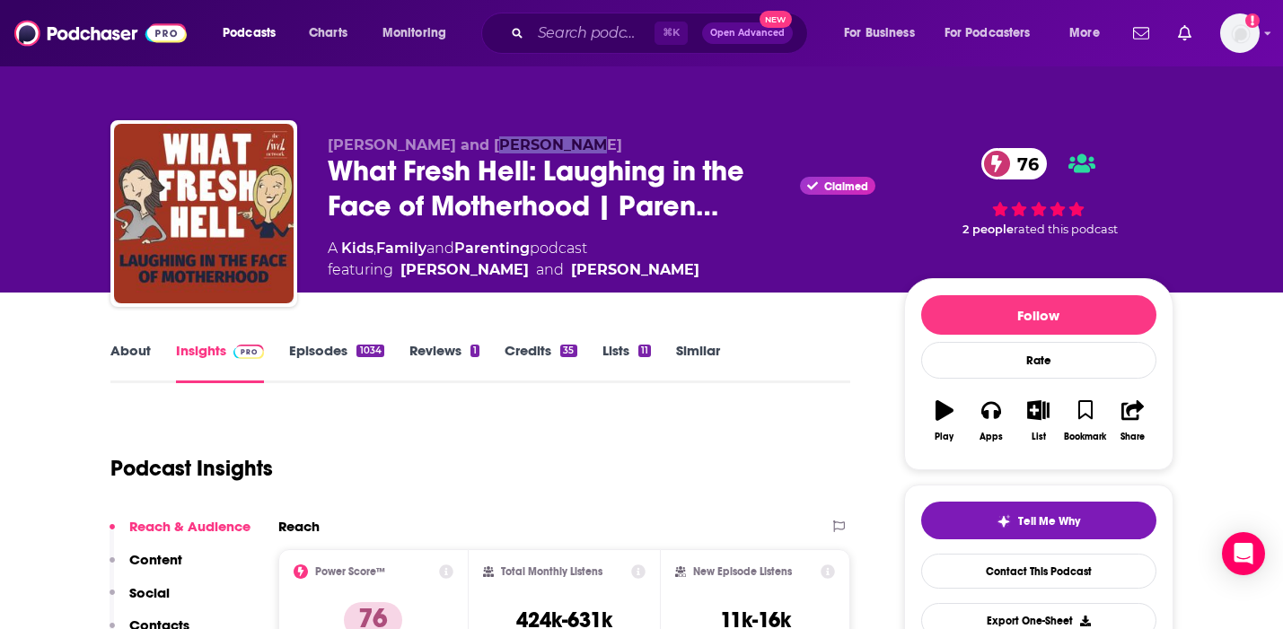
drag, startPoint x: 589, startPoint y: 145, endPoint x: 483, endPoint y: 145, distance: 106.0
click at [483, 145] on p "[PERSON_NAME] and [PERSON_NAME]" at bounding box center [602, 144] width 548 height 17
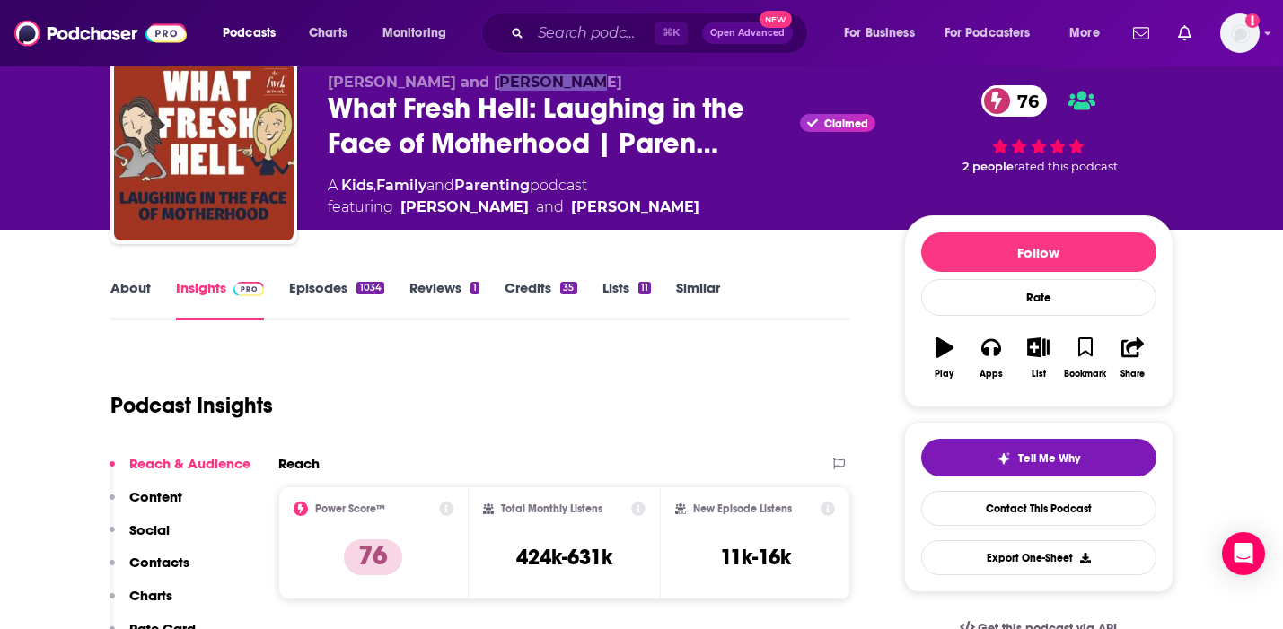
scroll to position [89, 0]
